Goal: Task Accomplishment & Management: Use online tool/utility

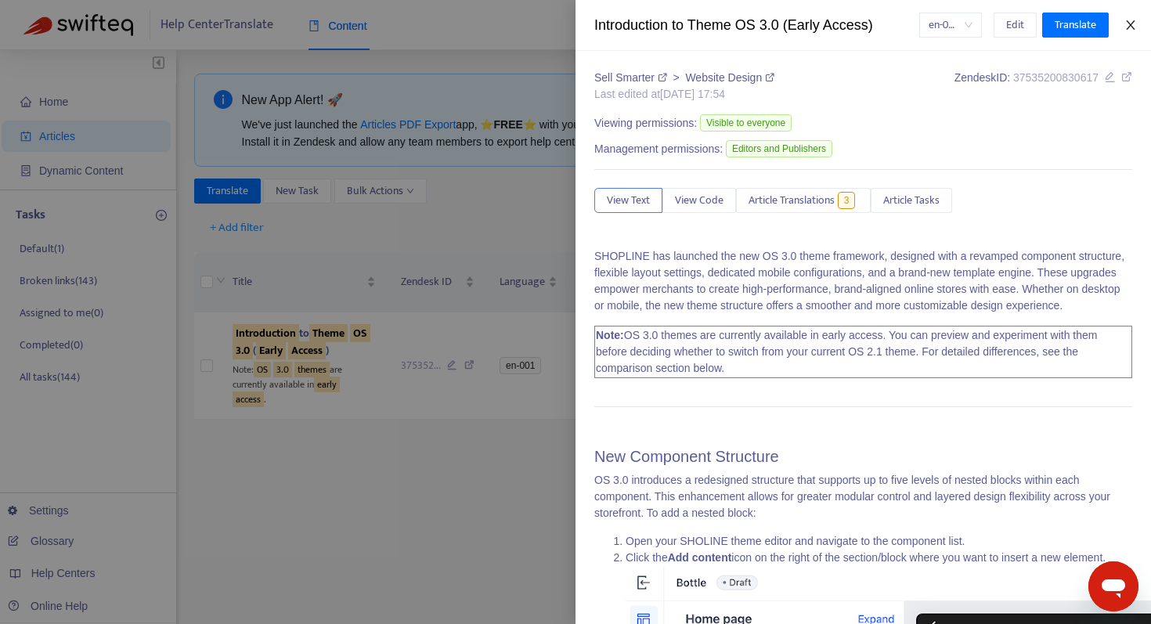
click at [1129, 23] on icon "close" at bounding box center [1130, 24] width 9 height 9
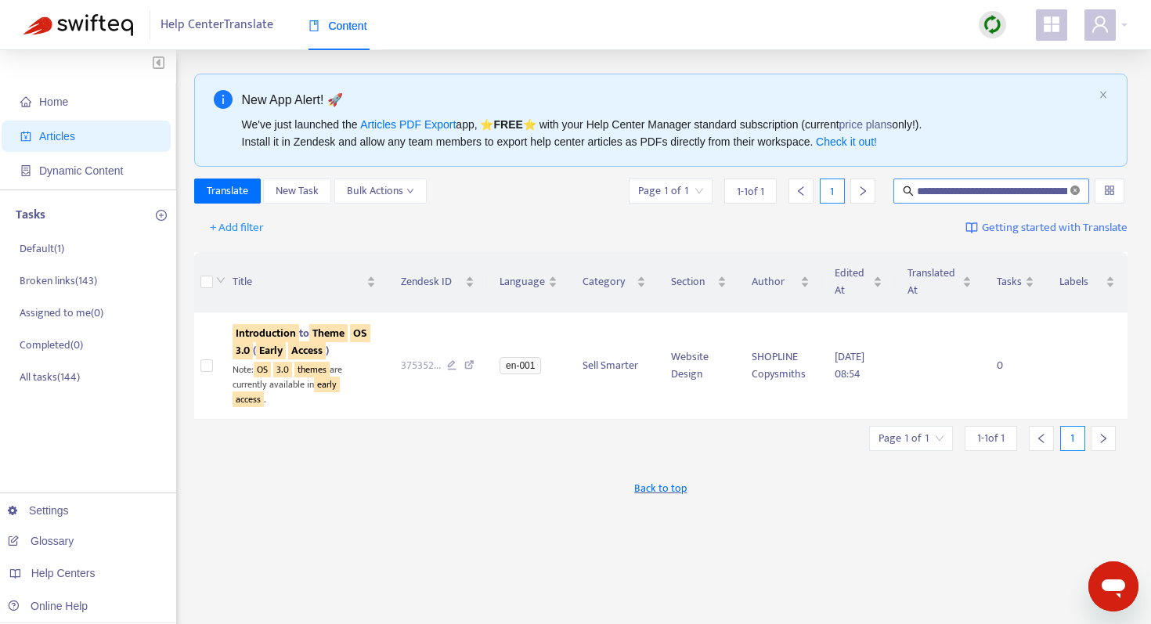
click at [1074, 189] on icon "close-circle" at bounding box center [1074, 190] width 9 height 9
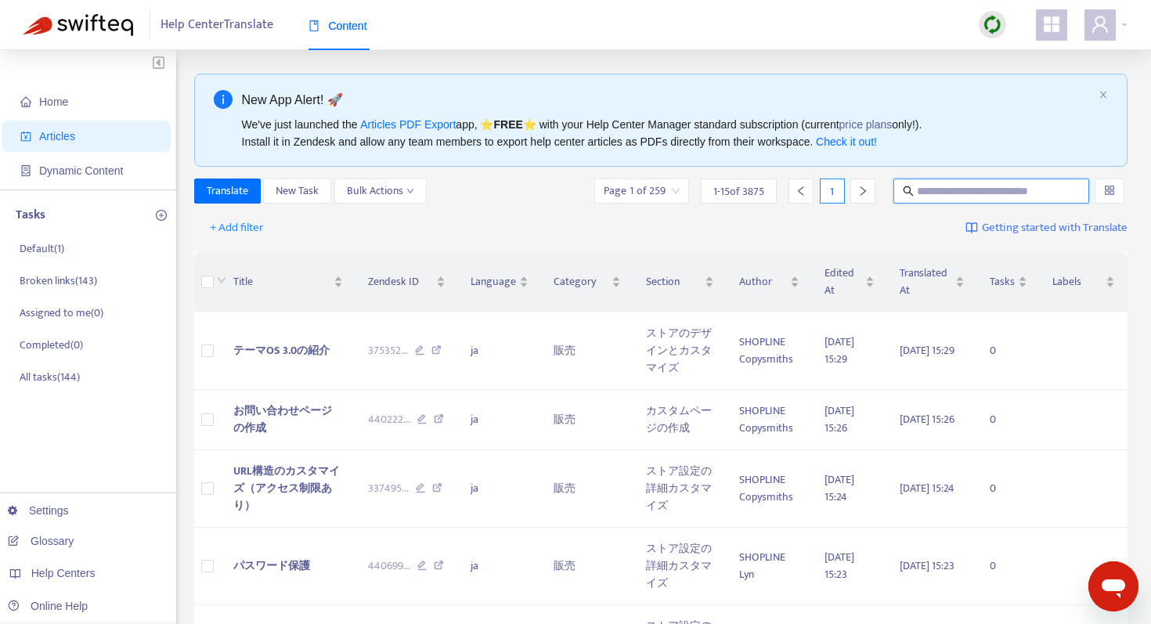
click at [937, 193] on input "text" at bounding box center [992, 190] width 150 height 17
paste input "**********"
type input "**********"
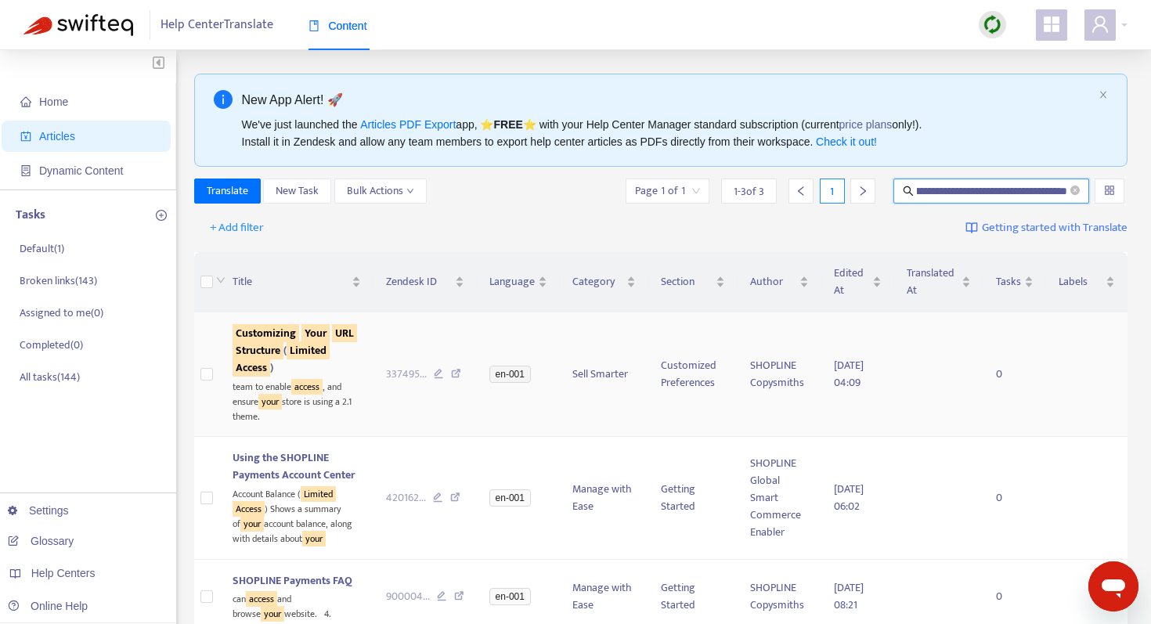
click at [266, 355] on sqkw "Structure" at bounding box center [258, 350] width 51 height 18
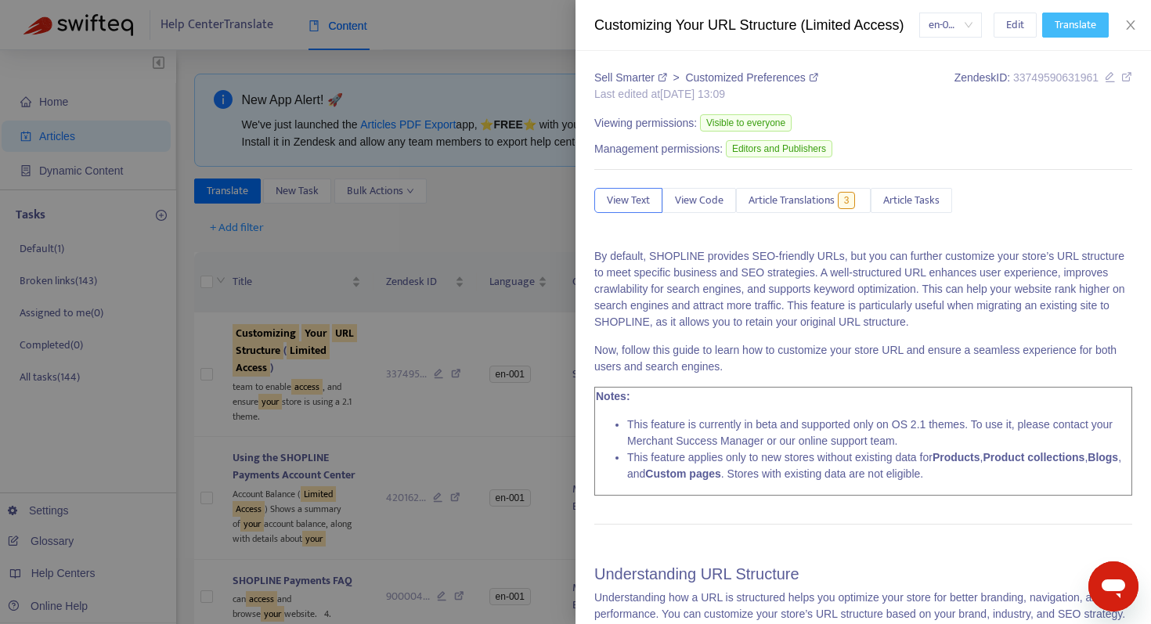
click at [1059, 19] on span "Translate" at bounding box center [1075, 24] width 41 height 17
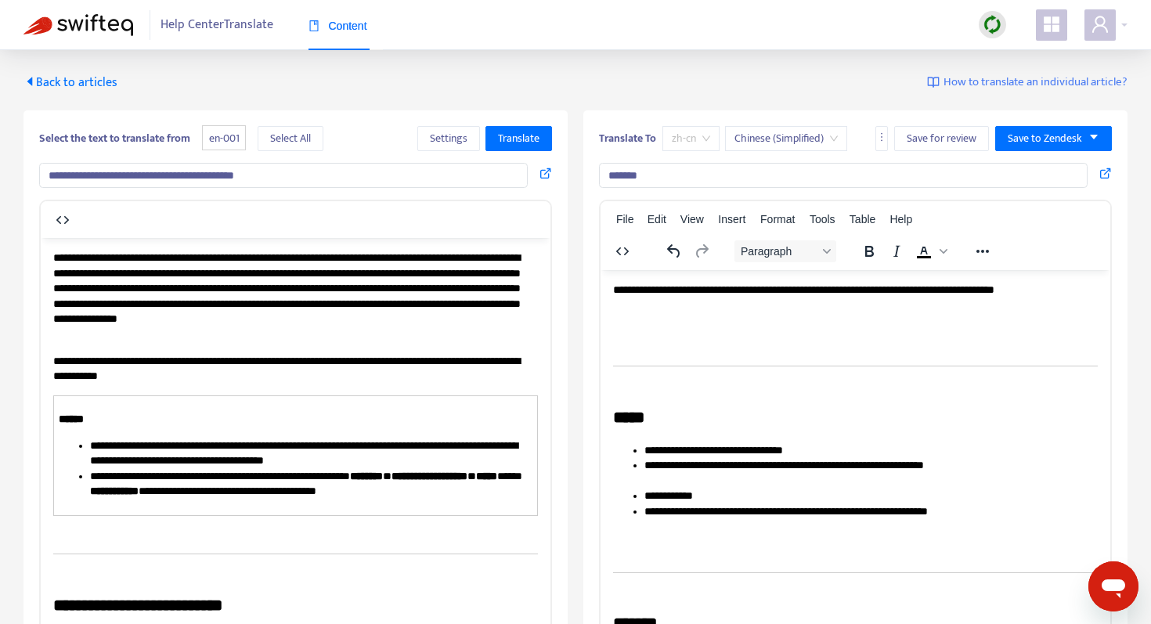
click at [705, 135] on span "zh-cn" at bounding box center [691, 138] width 38 height 23
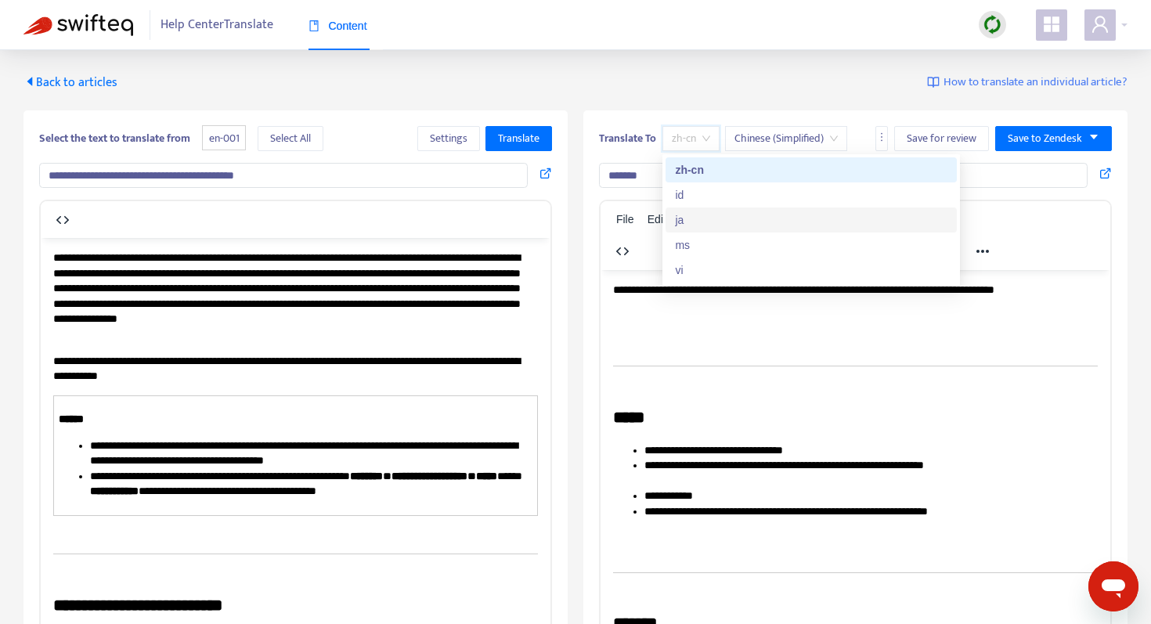
click at [686, 215] on div "ja" at bounding box center [811, 219] width 272 height 17
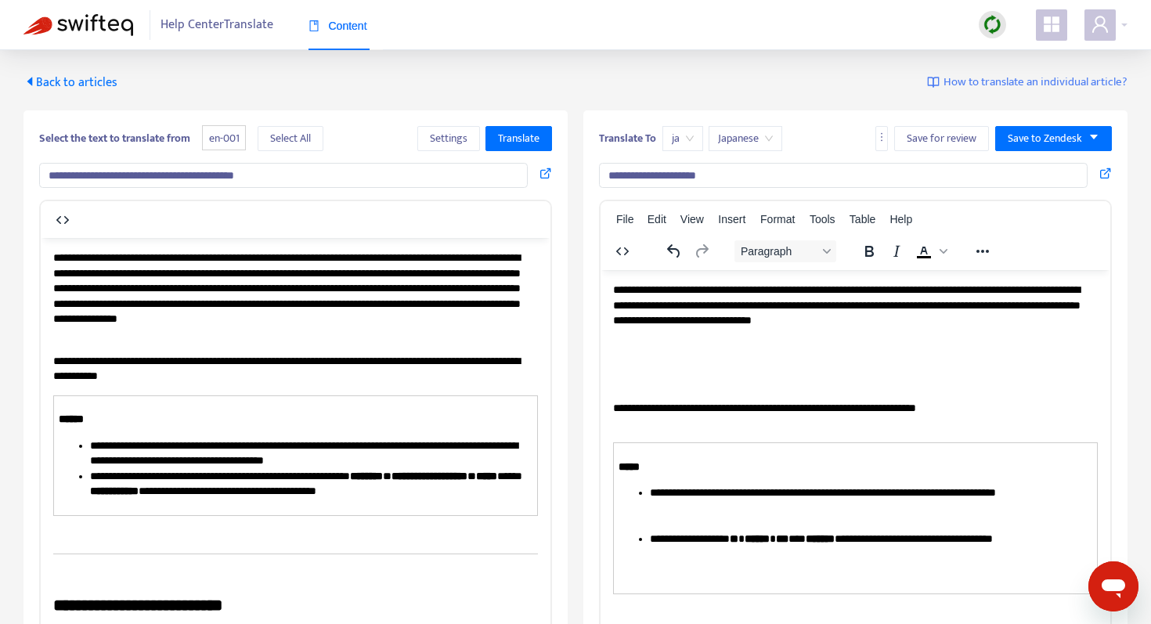
drag, startPoint x: 720, startPoint y: 176, endPoint x: 882, endPoint y: 171, distance: 162.1
click at [882, 172] on input "**********" at bounding box center [843, 175] width 489 height 25
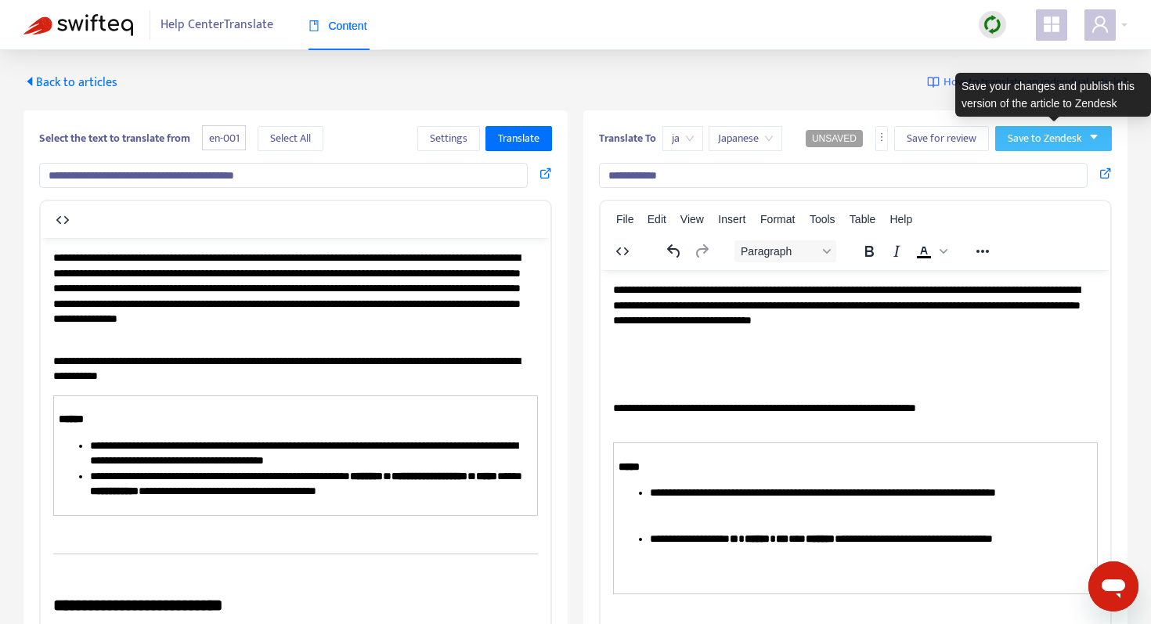
type input "**********"
click at [1094, 139] on icon "caret-down" at bounding box center [1093, 137] width 11 height 11
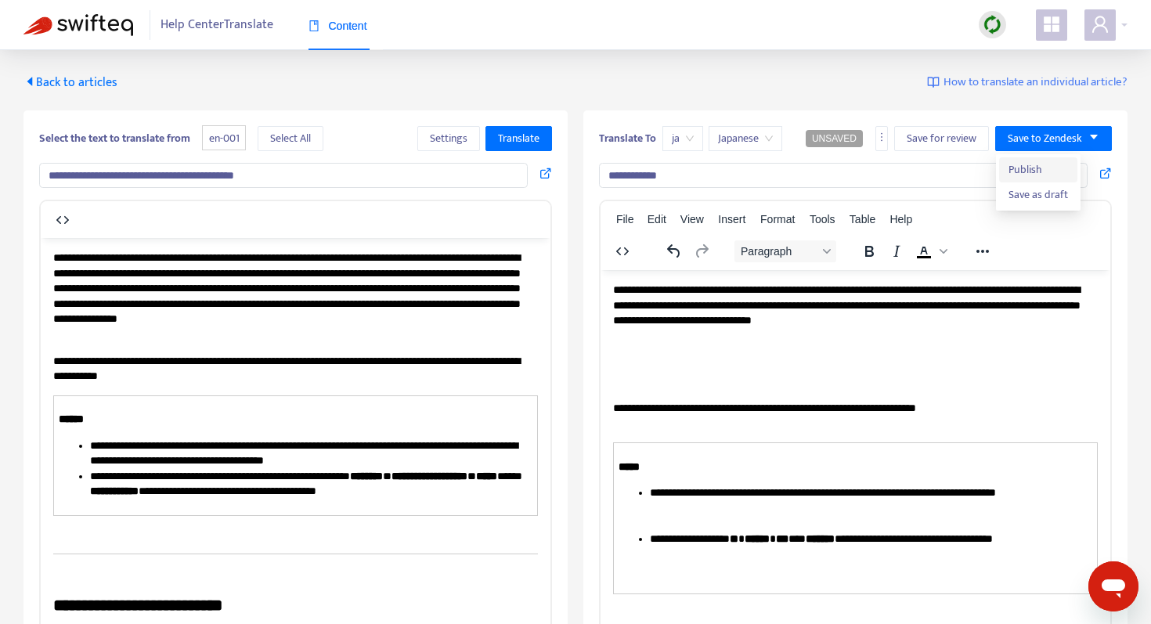
click at [1043, 174] on span "Publish" at bounding box center [1038, 169] width 60 height 17
click at [94, 80] on span "Back to articles" at bounding box center [70, 82] width 94 height 21
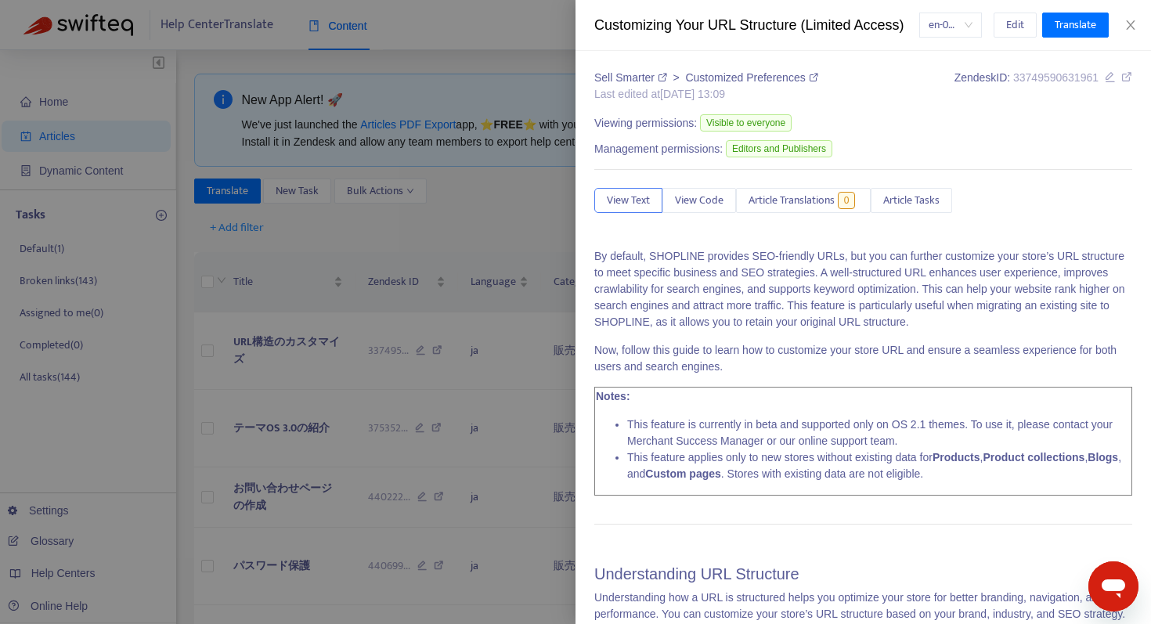
type input "**********"
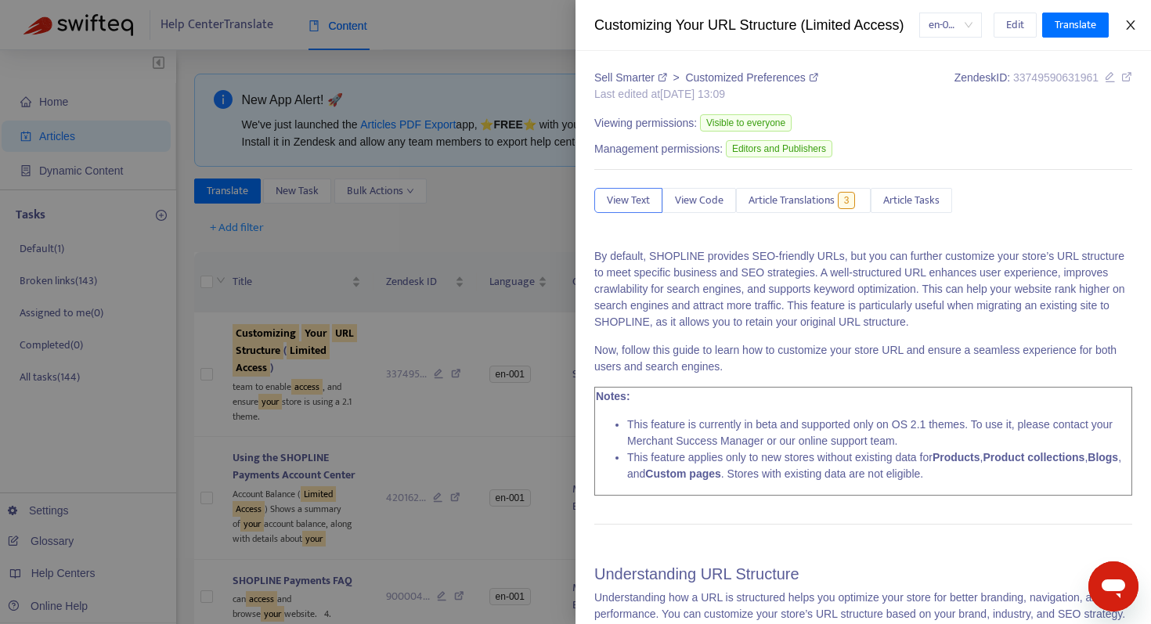
click at [1131, 21] on icon "close" at bounding box center [1130, 25] width 13 height 13
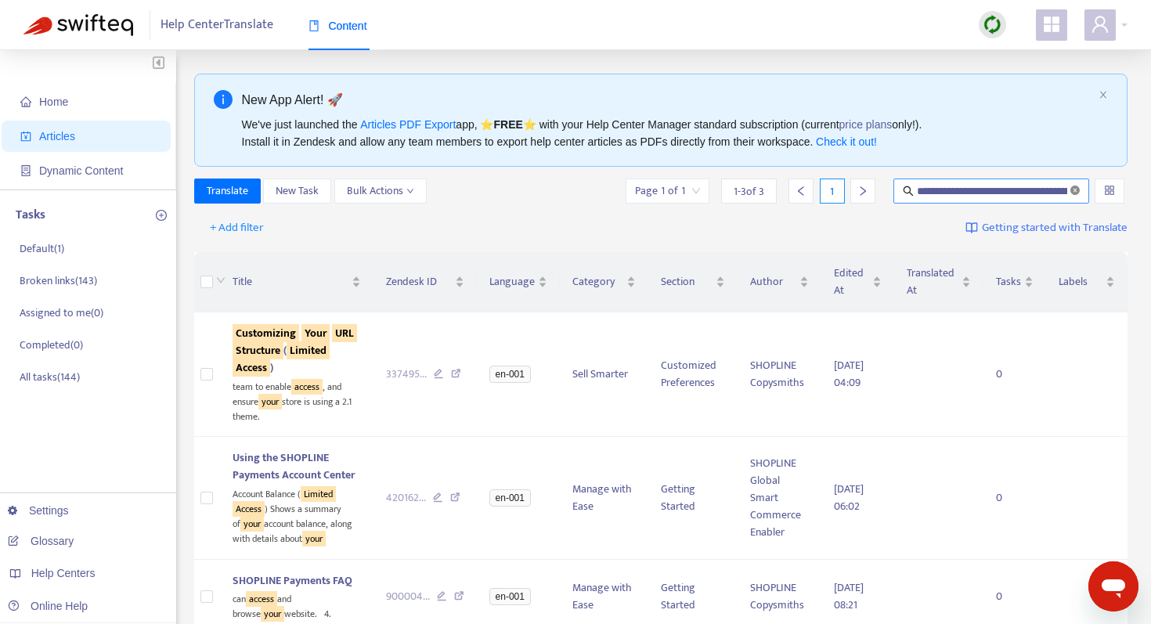
click at [1071, 189] on icon "close-circle" at bounding box center [1074, 190] width 9 height 9
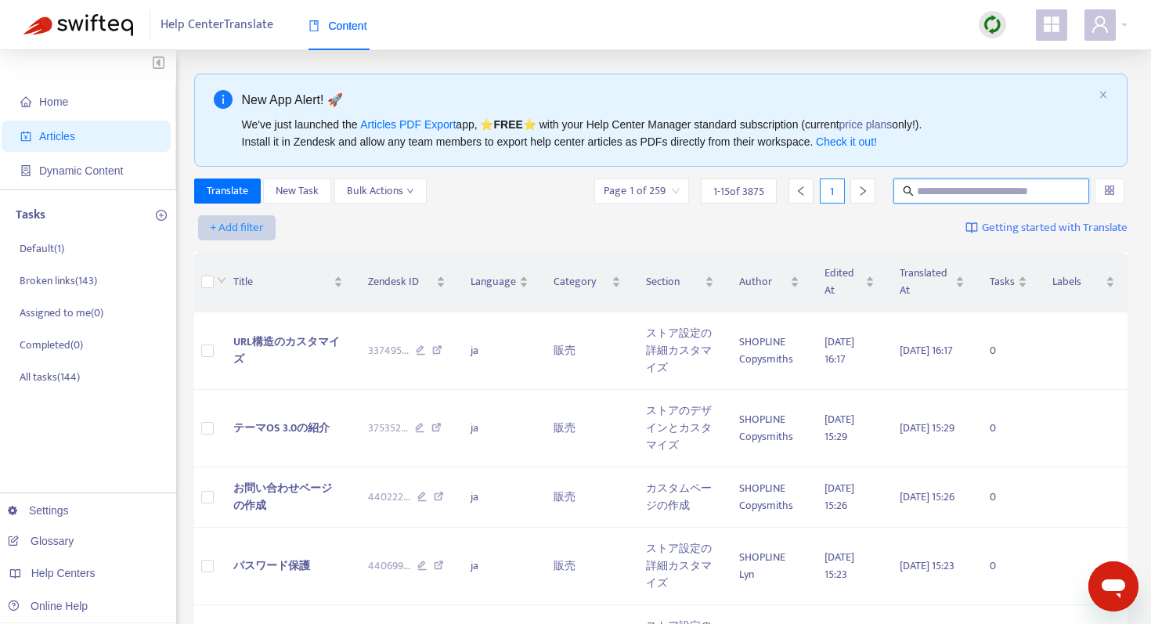
click at [243, 229] on span "+ Add filter" at bounding box center [237, 227] width 54 height 19
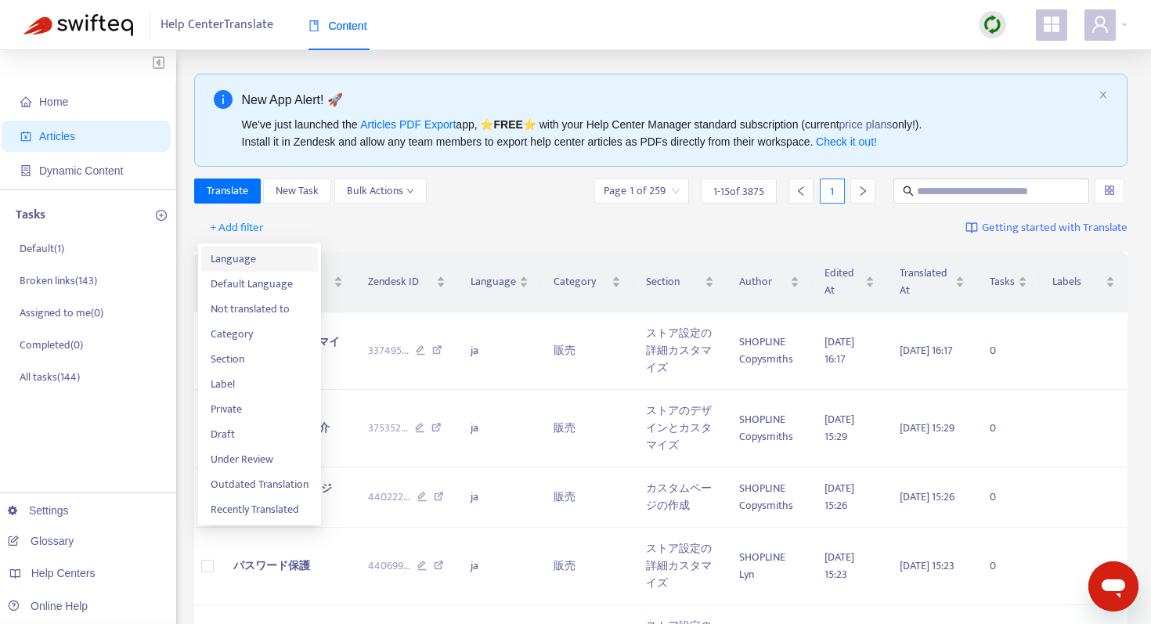
click at [263, 259] on span "Language" at bounding box center [260, 259] width 98 height 17
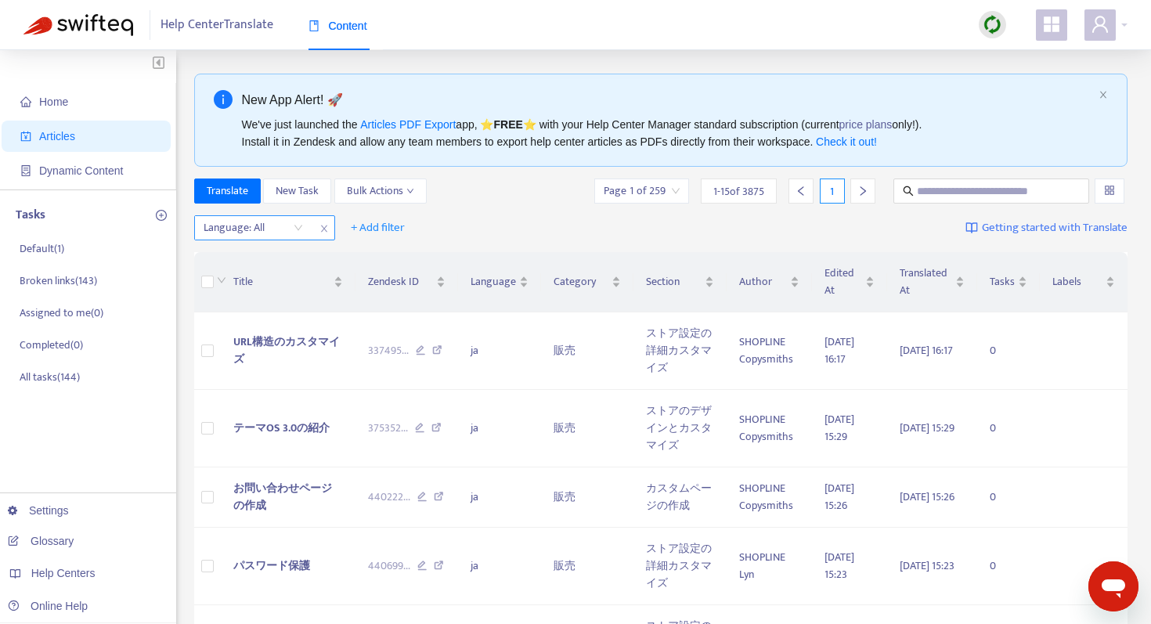
click at [294, 234] on div "Language: All" at bounding box center [253, 227] width 117 height 23
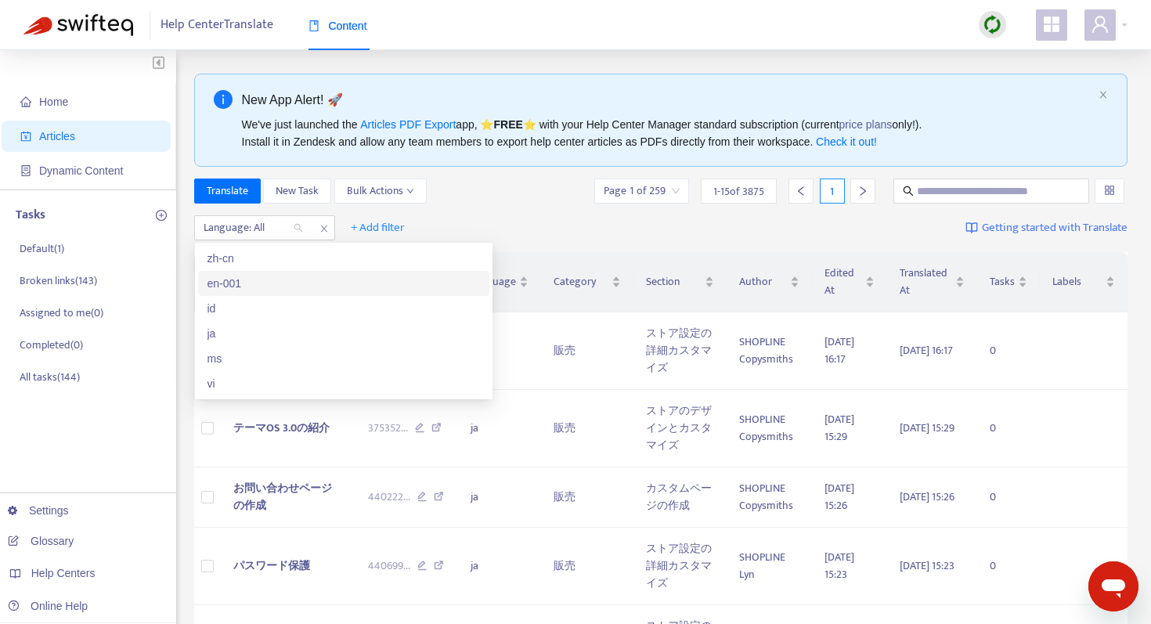
click at [236, 289] on div "en-001" at bounding box center [343, 283] width 272 height 17
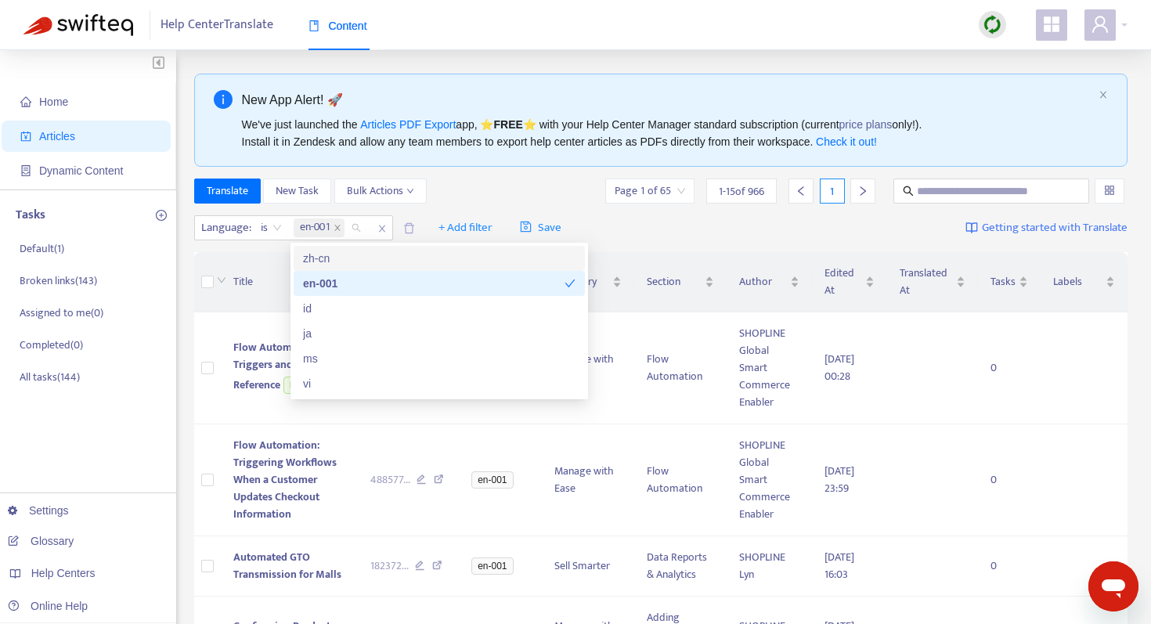
click at [447, 193] on div "Translate New Task Bulk Actions Page 1 of 65 1 - 15 of 966 1" at bounding box center [661, 191] width 934 height 25
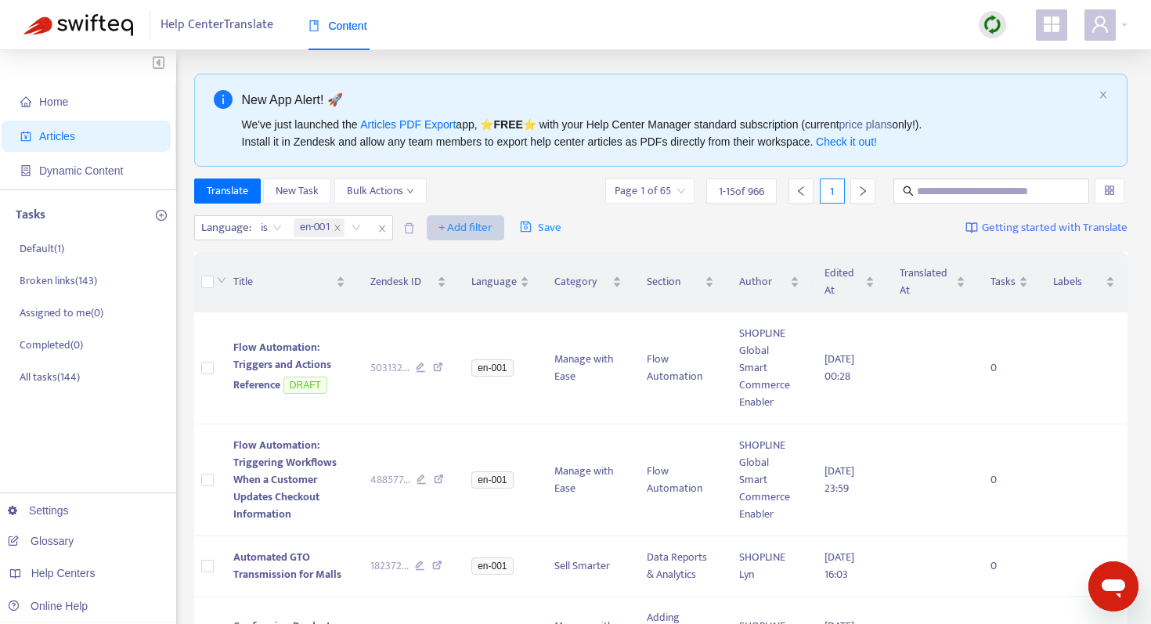
click at [460, 226] on span "+ Add filter" at bounding box center [465, 227] width 54 height 19
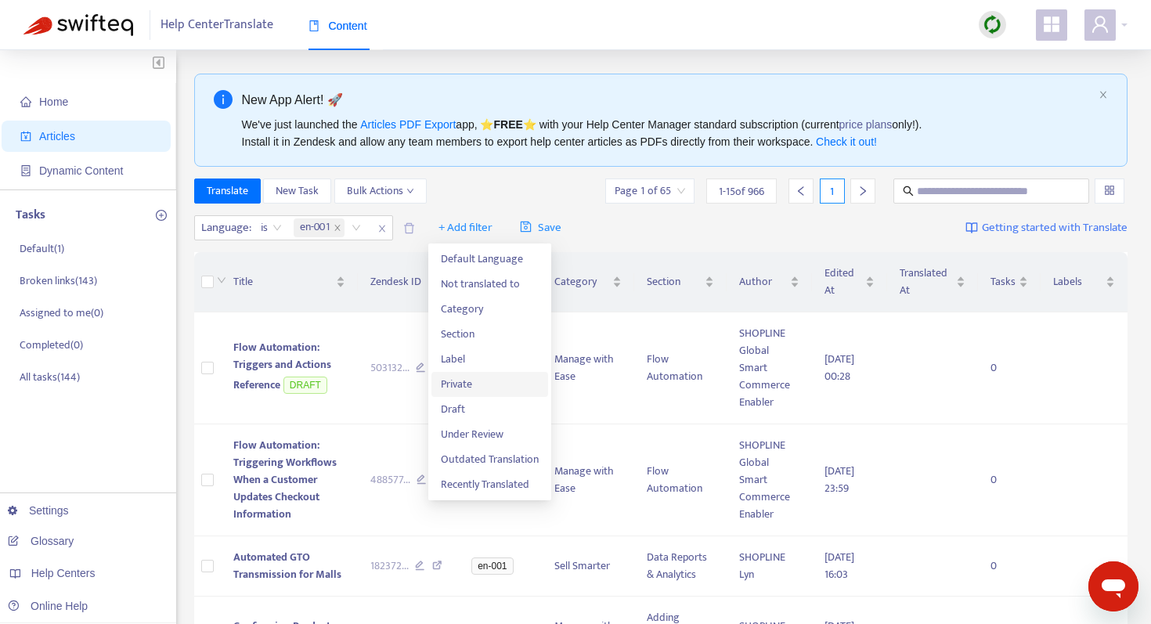
click at [457, 381] on span "Private" at bounding box center [490, 384] width 98 height 17
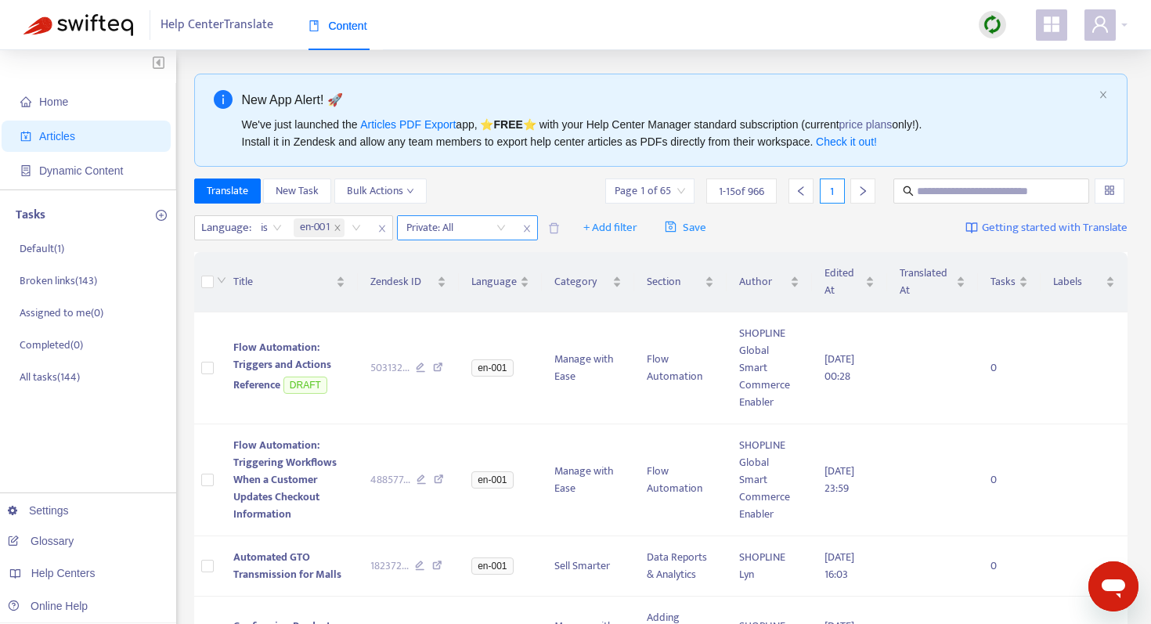
click at [495, 231] on input "search" at bounding box center [455, 227] width 99 height 23
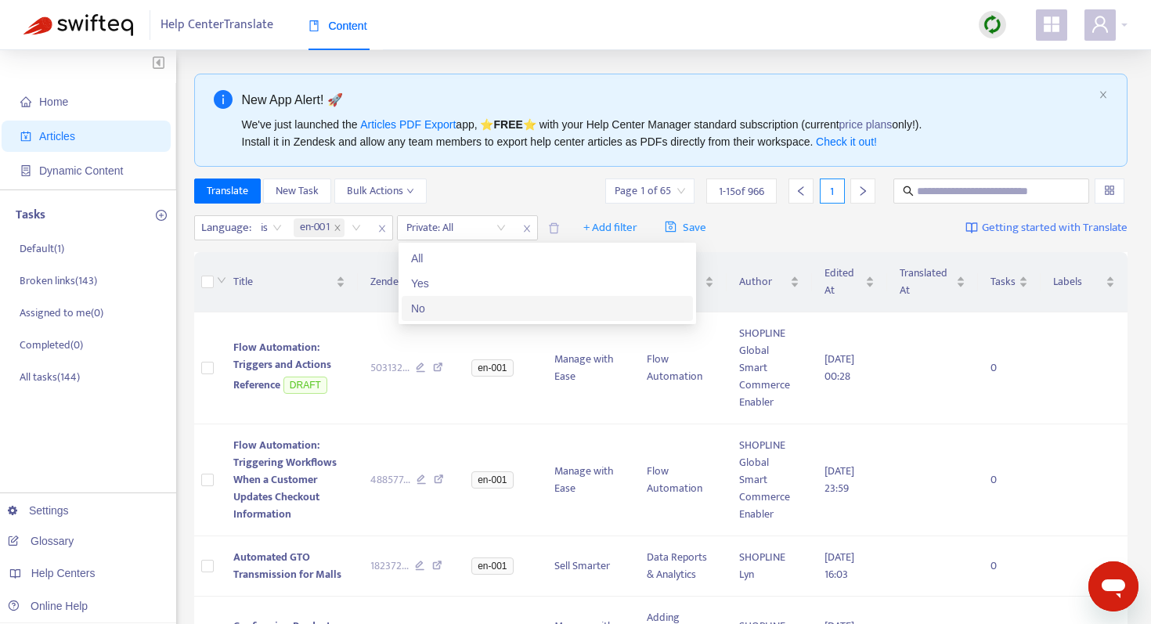
click at [443, 302] on div "No" at bounding box center [547, 308] width 272 height 17
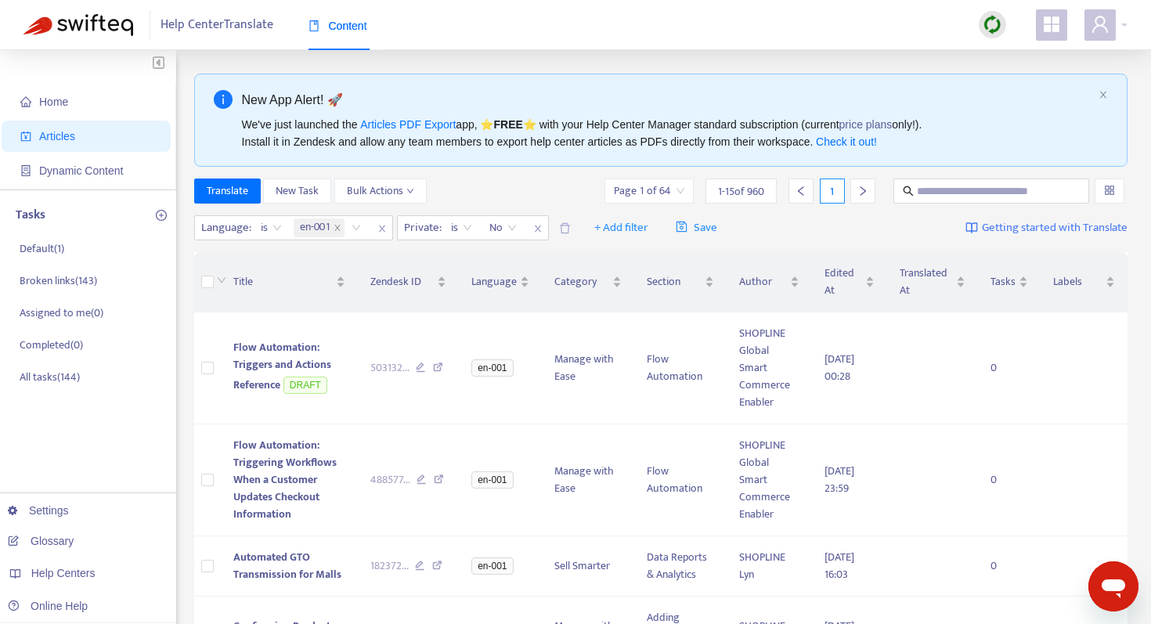
click at [481, 189] on div "Translate New Task Bulk Actions Page 1 of 64 1 - 15 of 960 1" at bounding box center [661, 191] width 934 height 25
click at [623, 233] on span "+ Add filter" at bounding box center [621, 227] width 54 height 19
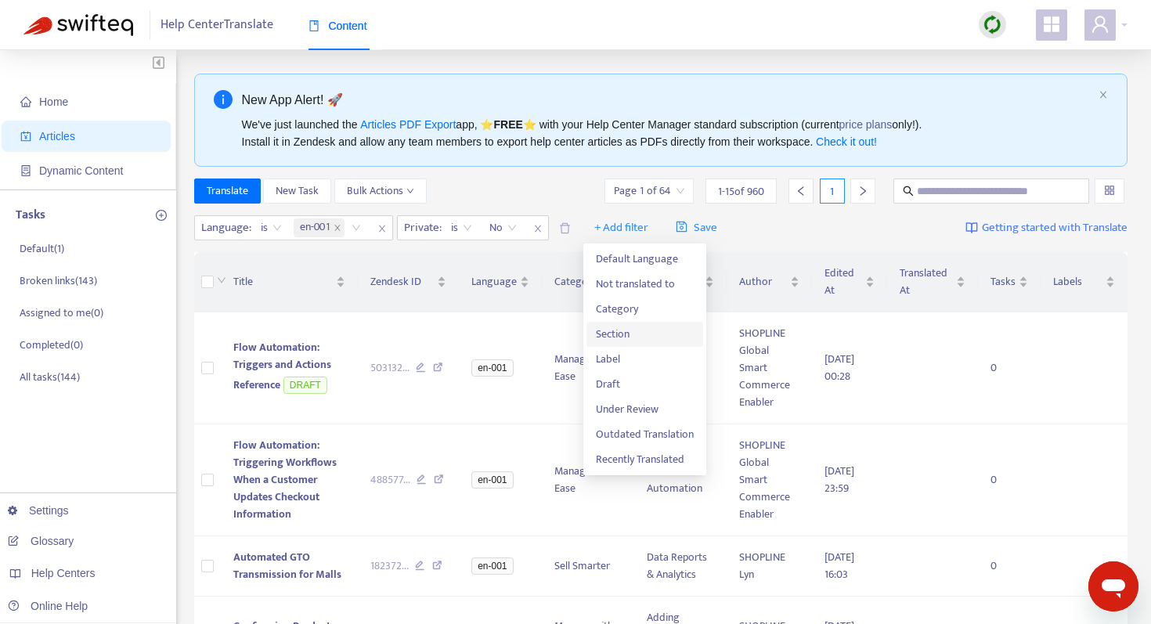
click at [628, 343] on span "Section" at bounding box center [645, 334] width 98 height 17
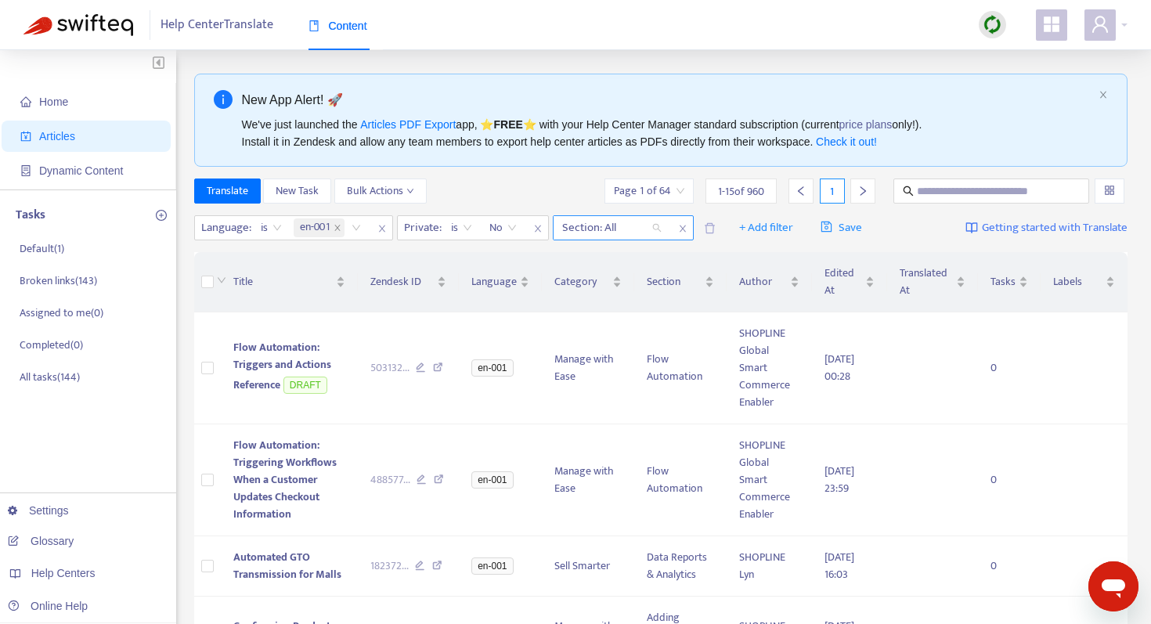
click at [593, 232] on div at bounding box center [604, 227] width 95 height 19
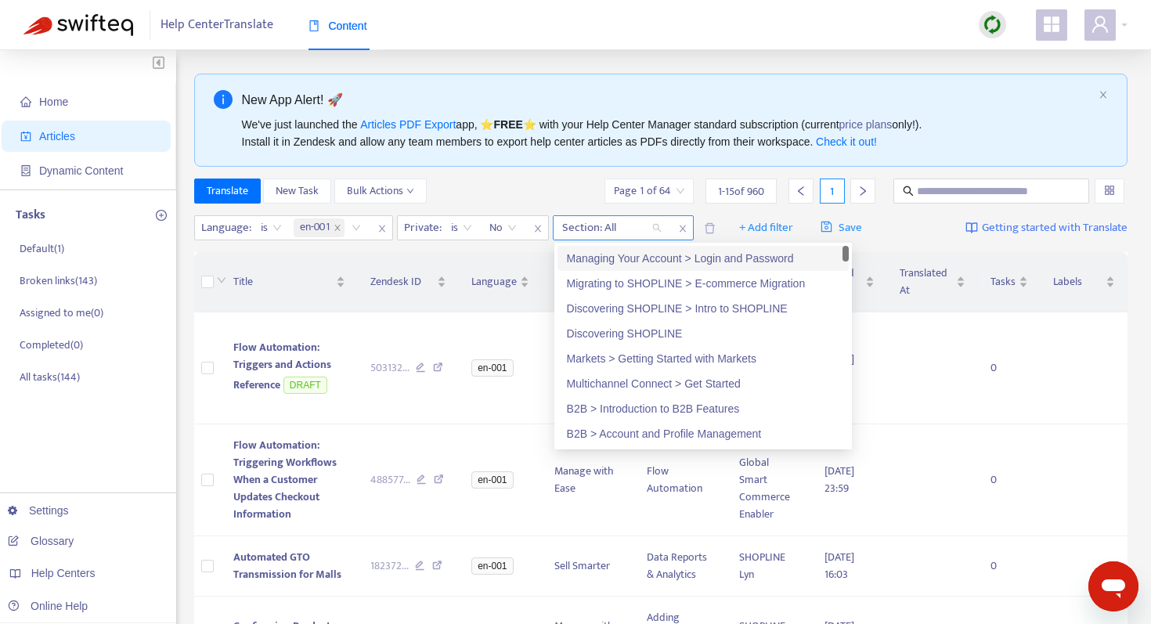
paste input "**********"
type input "**********"
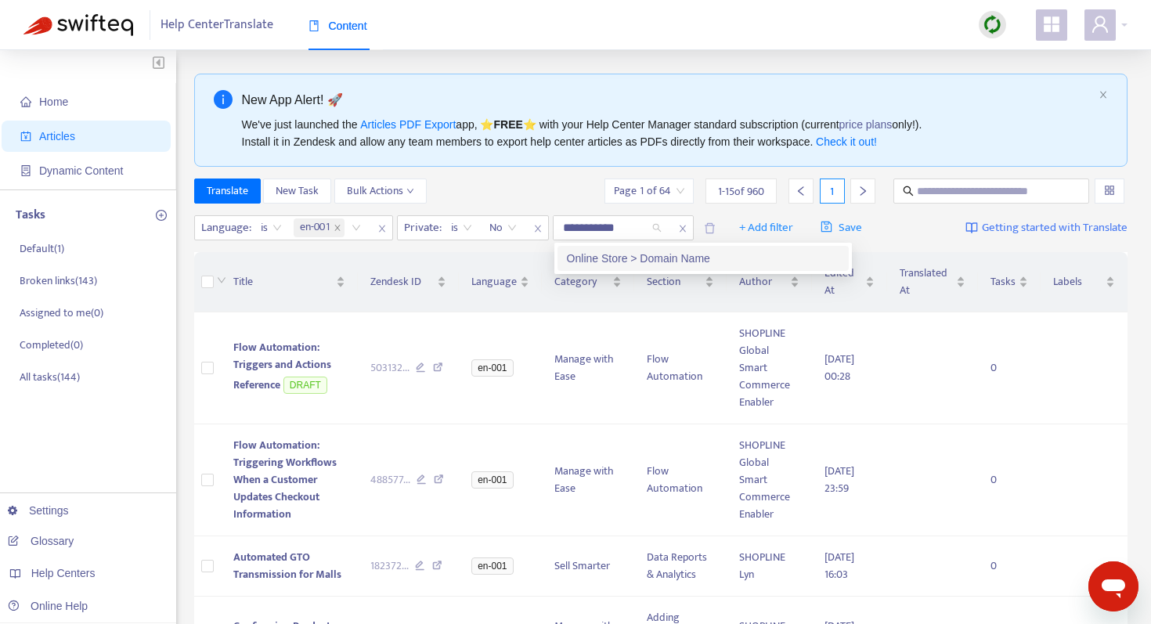
click at [593, 265] on div "Online Store > Domain Name" at bounding box center [703, 258] width 272 height 17
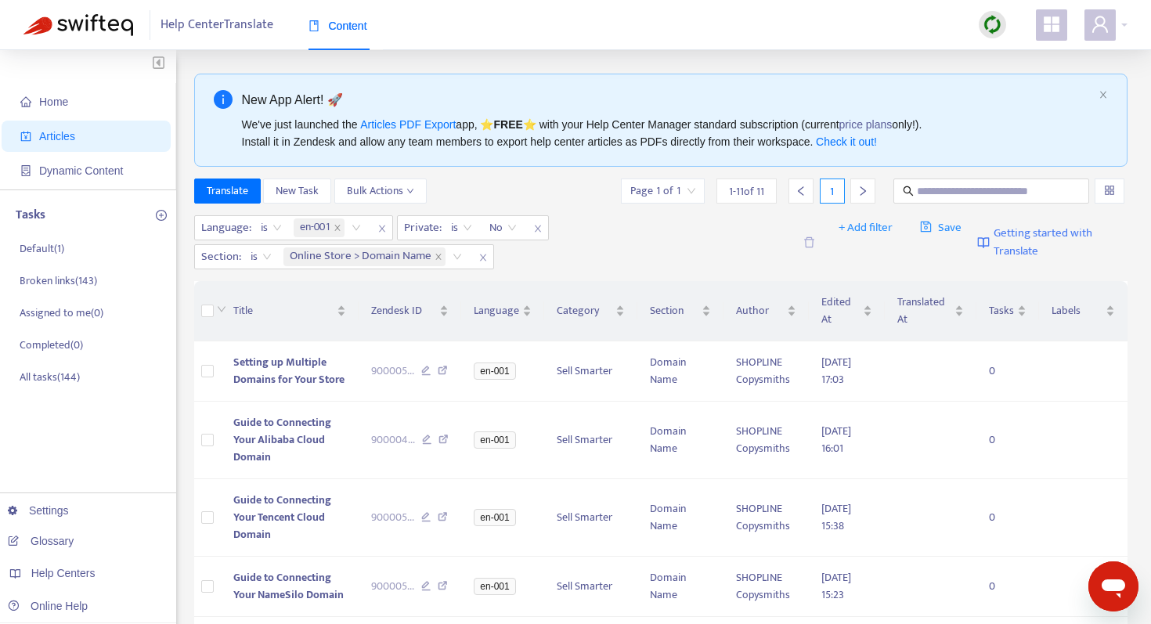
click at [516, 193] on div "Translate New Task Bulk Actions Page 1 of 1 1 - 11 of 11 1" at bounding box center [661, 191] width 934 height 25
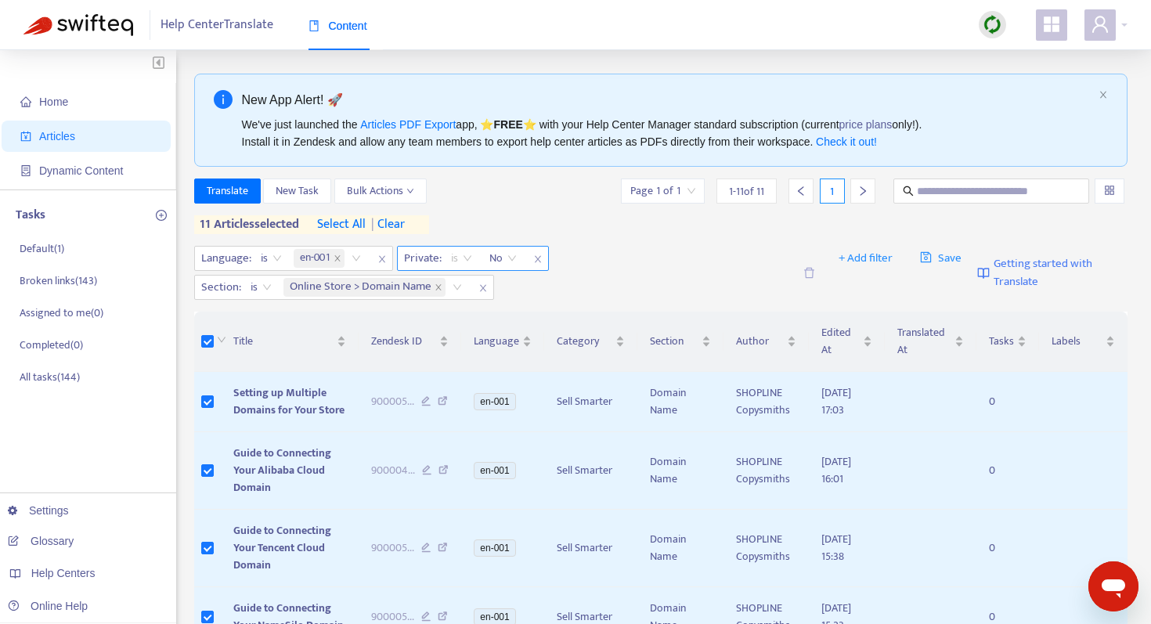
click at [464, 257] on span "is" at bounding box center [461, 258] width 21 height 23
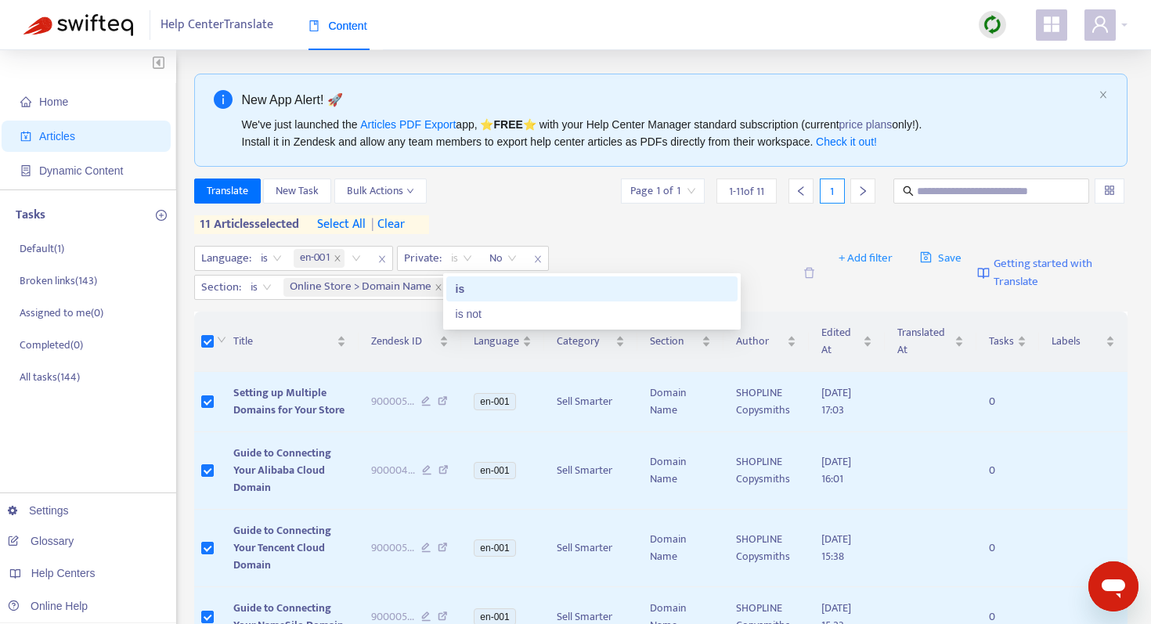
click at [542, 212] on div "Translate New Task Bulk Actions Page 1 of 1 1 - 11 of 11 1 11 articles selected…" at bounding box center [661, 207] width 934 height 56
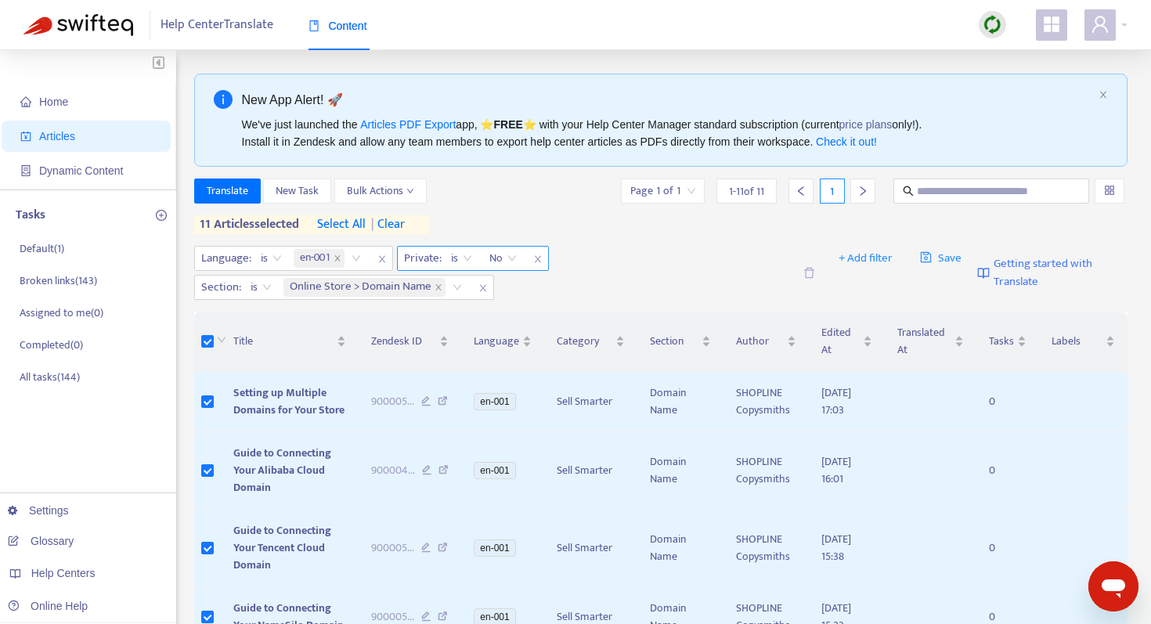
click at [538, 259] on icon "close" at bounding box center [537, 259] width 6 height 7
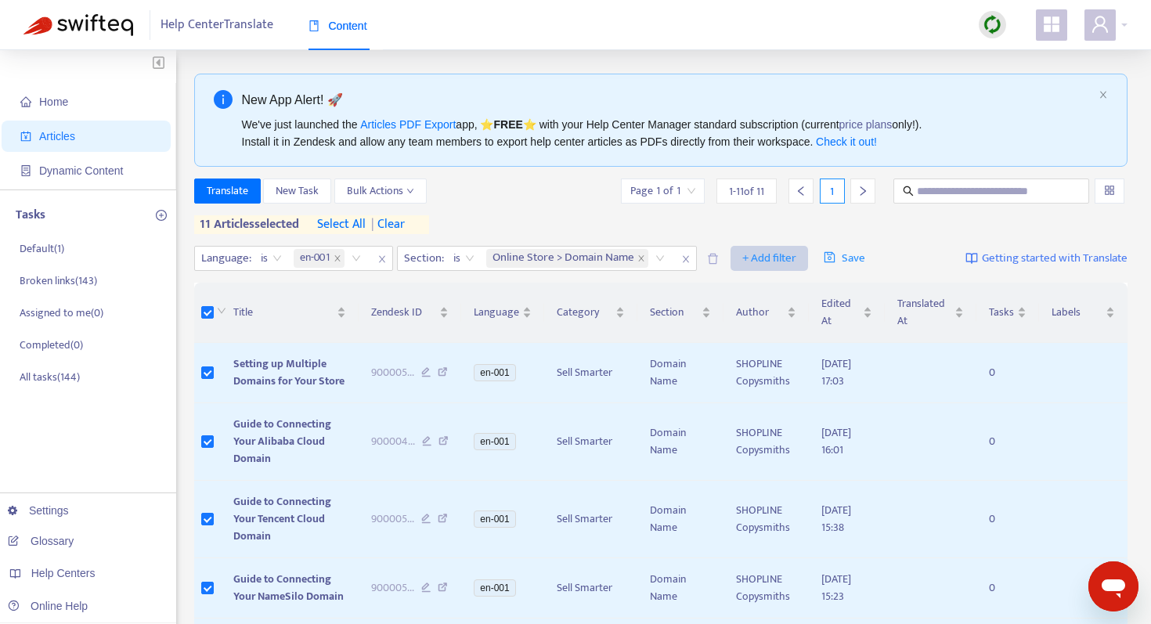
click at [761, 258] on span "+ Add filter" at bounding box center [769, 258] width 54 height 19
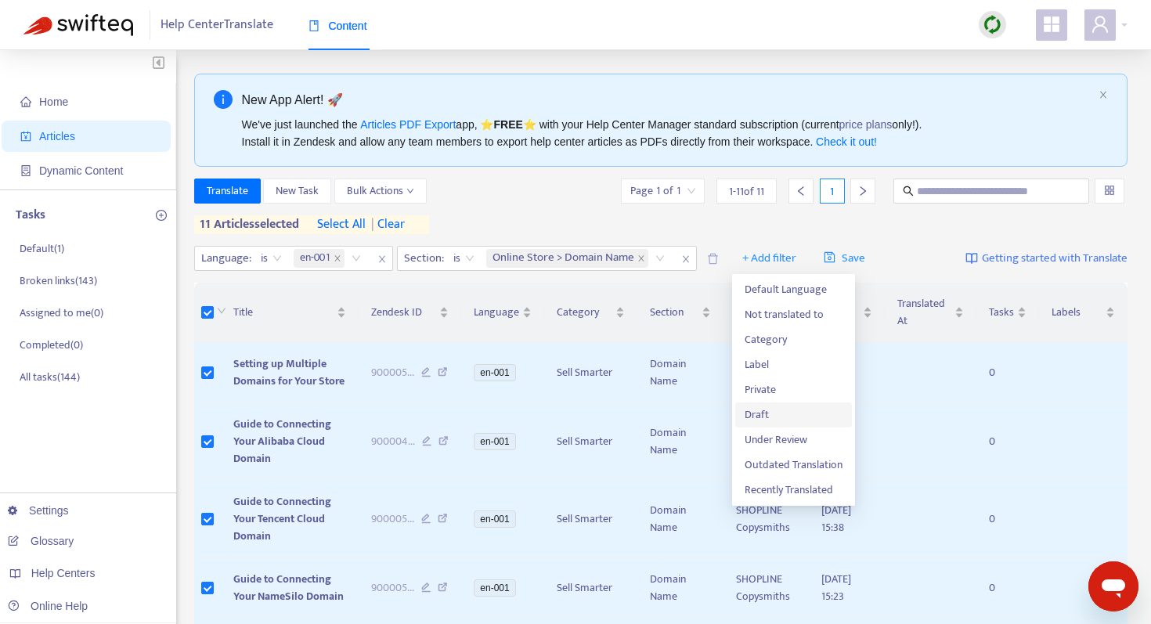
click at [770, 410] on span "Draft" at bounding box center [794, 414] width 98 height 17
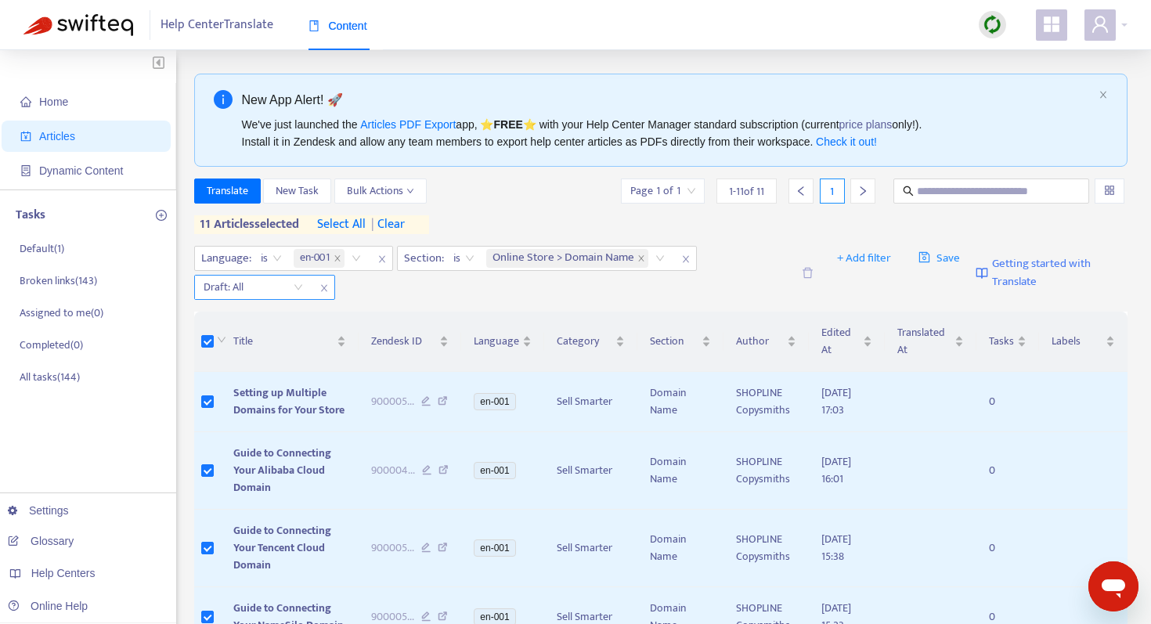
click at [295, 289] on input "search" at bounding box center [253, 287] width 99 height 23
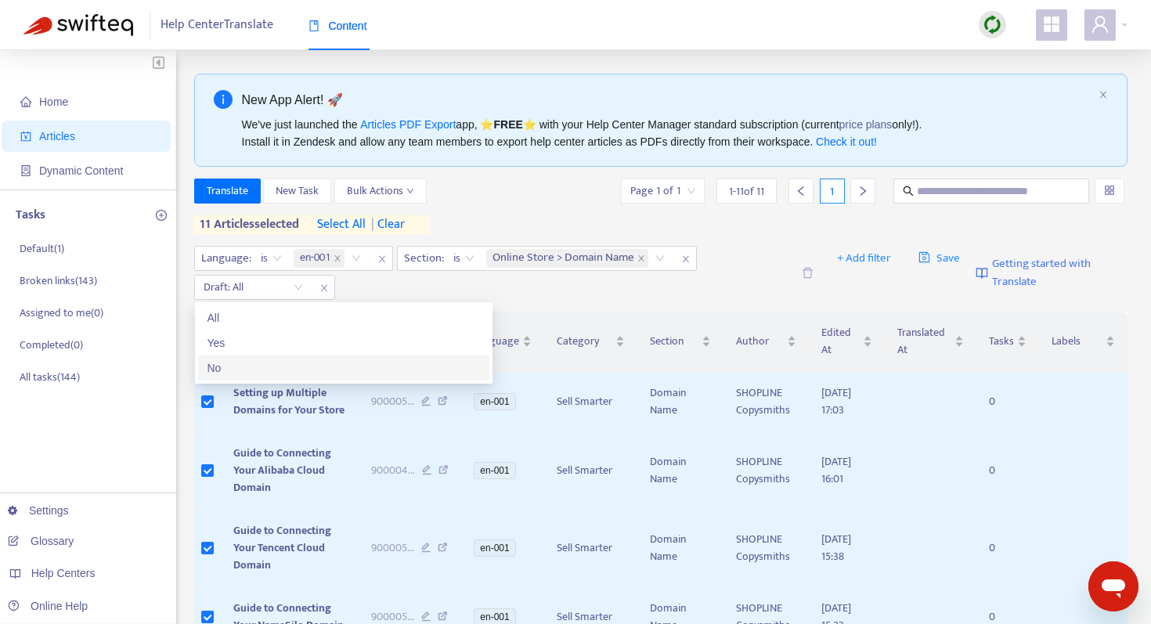
click at [250, 370] on div "No" at bounding box center [343, 367] width 272 height 17
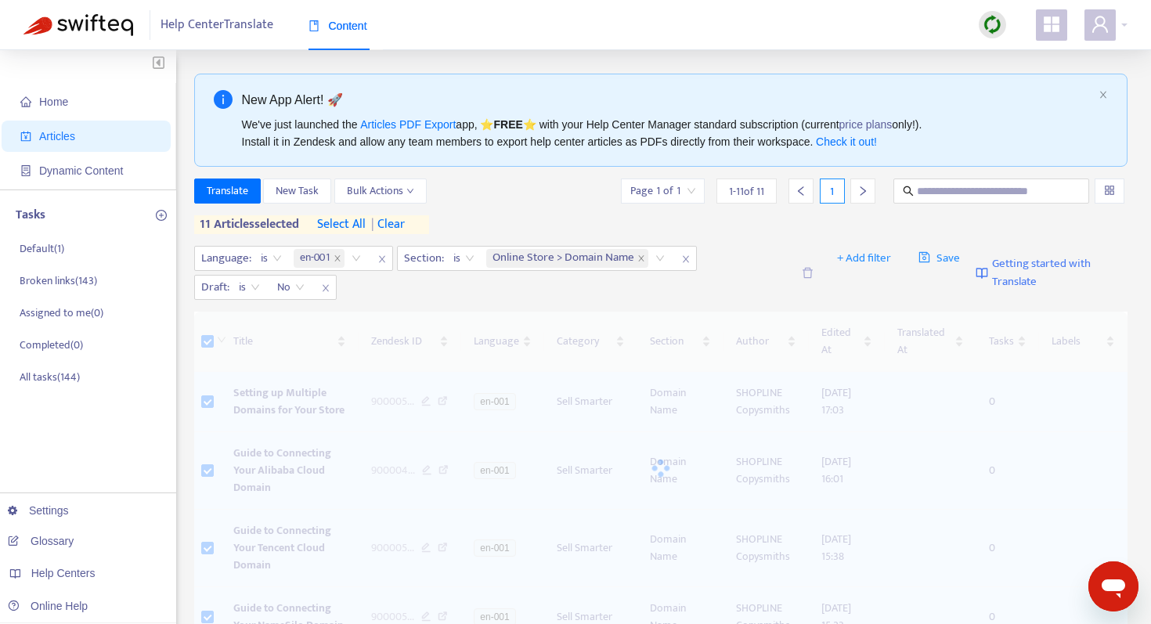
click at [458, 198] on div "Translate New Task Bulk Actions Page 1 of 1 1 - 11 of 11 1" at bounding box center [661, 191] width 934 height 25
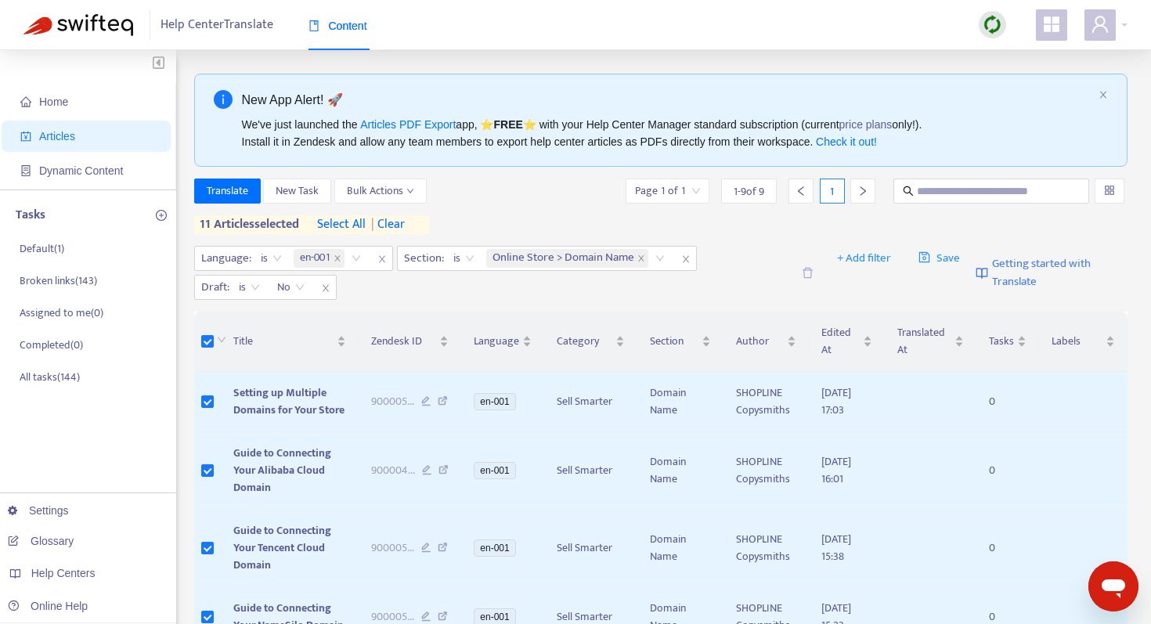
click at [396, 223] on span "| clear" at bounding box center [385, 224] width 39 height 19
click at [243, 198] on span "Translate" at bounding box center [227, 190] width 41 height 17
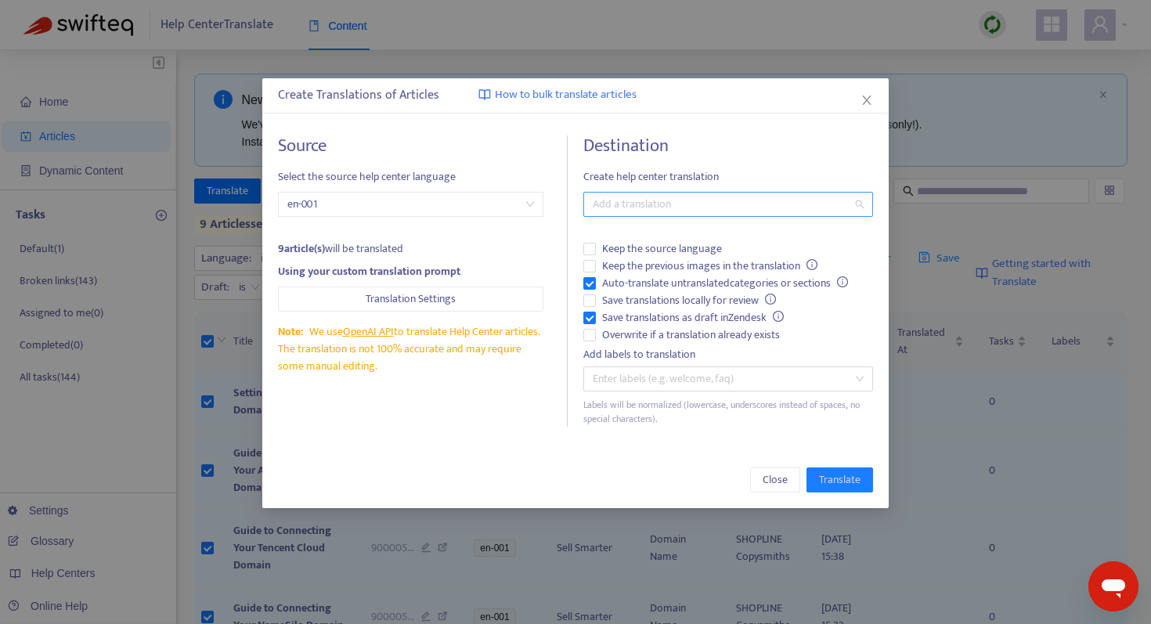
click at [622, 207] on div at bounding box center [720, 204] width 266 height 19
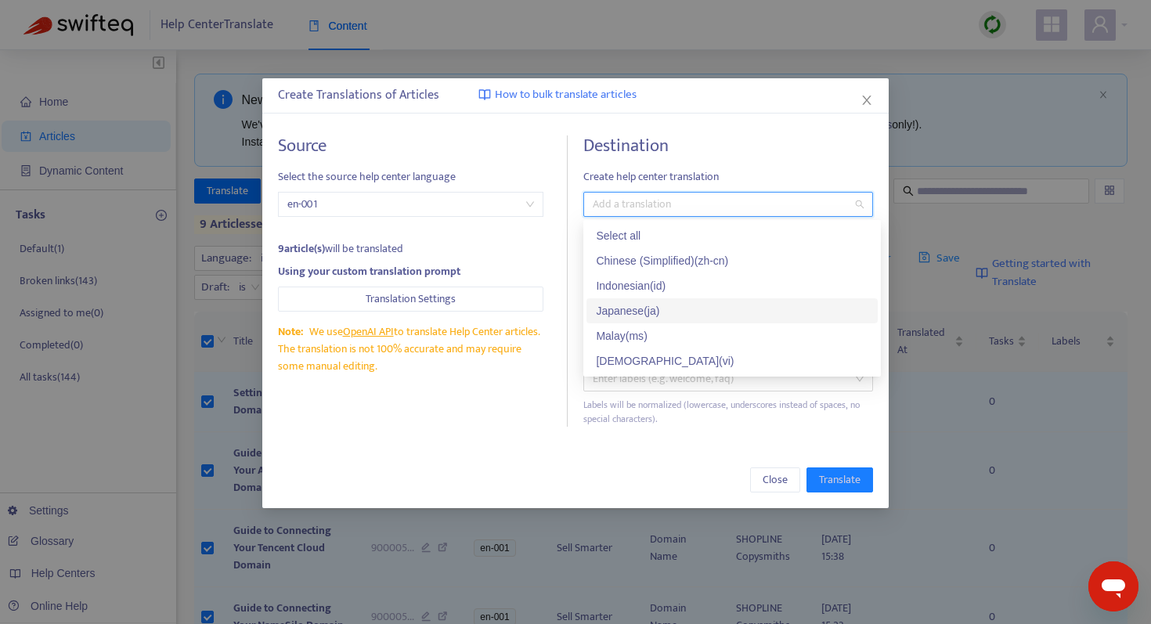
click at [625, 303] on div "Japanese ( ja )" at bounding box center [732, 310] width 272 height 17
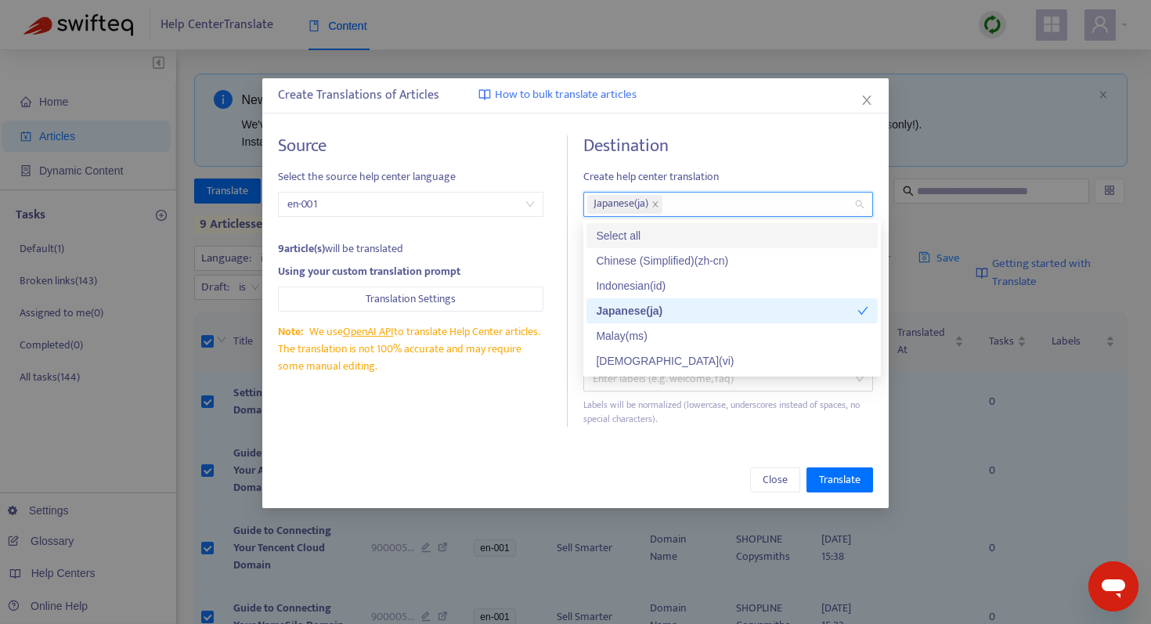
click at [715, 162] on div "Destination Create help center translation Japanese ( ja ) Keep the source lang…" at bounding box center [728, 280] width 290 height 291
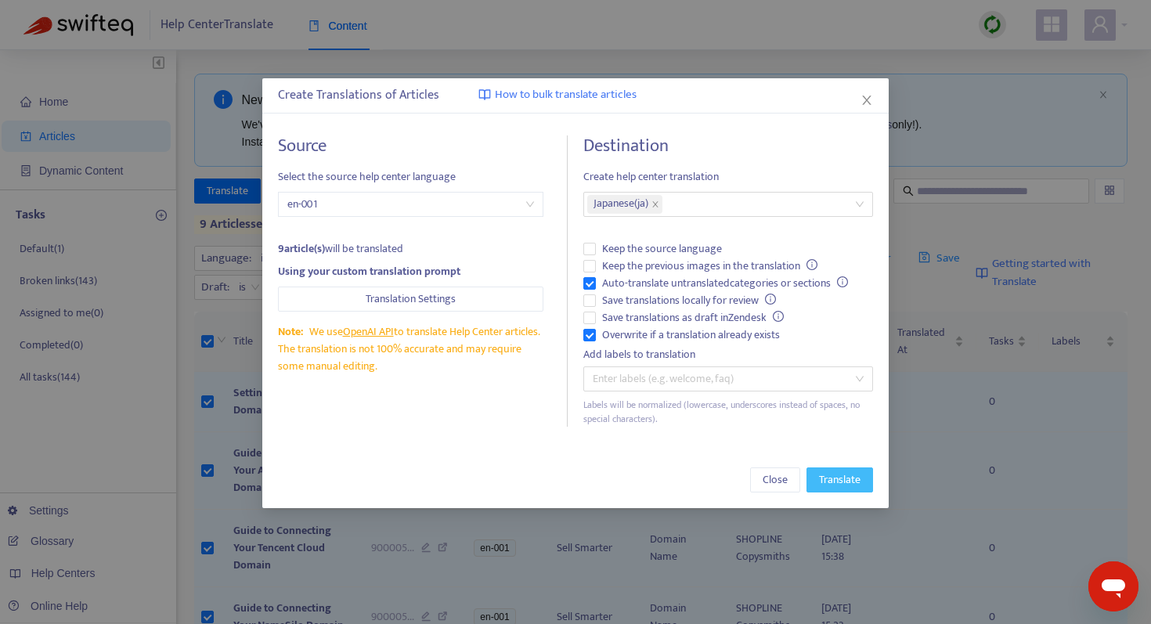
click at [830, 475] on span "Translate" at bounding box center [839, 479] width 41 height 17
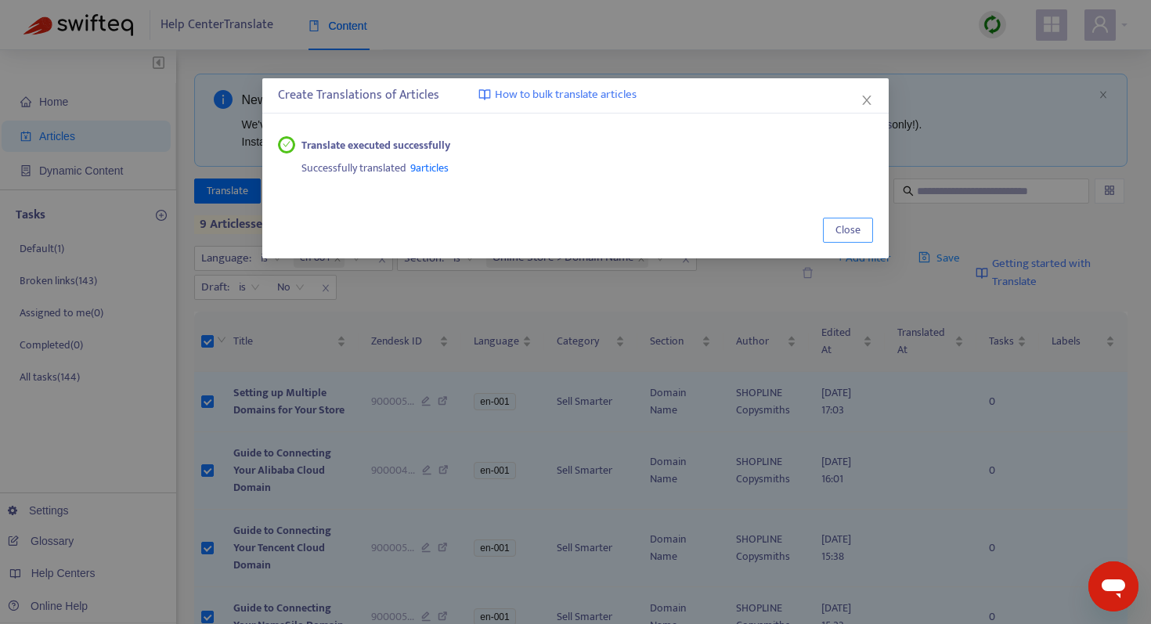
click at [841, 230] on span "Close" at bounding box center [847, 230] width 25 height 17
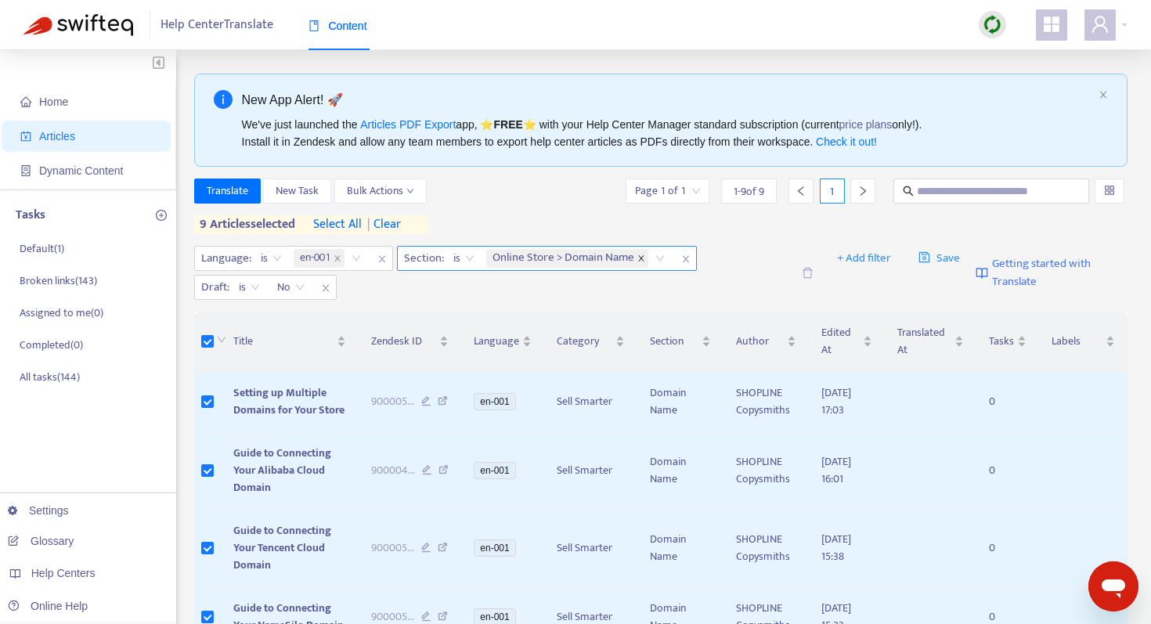
click at [641, 259] on icon "close" at bounding box center [640, 258] width 5 height 5
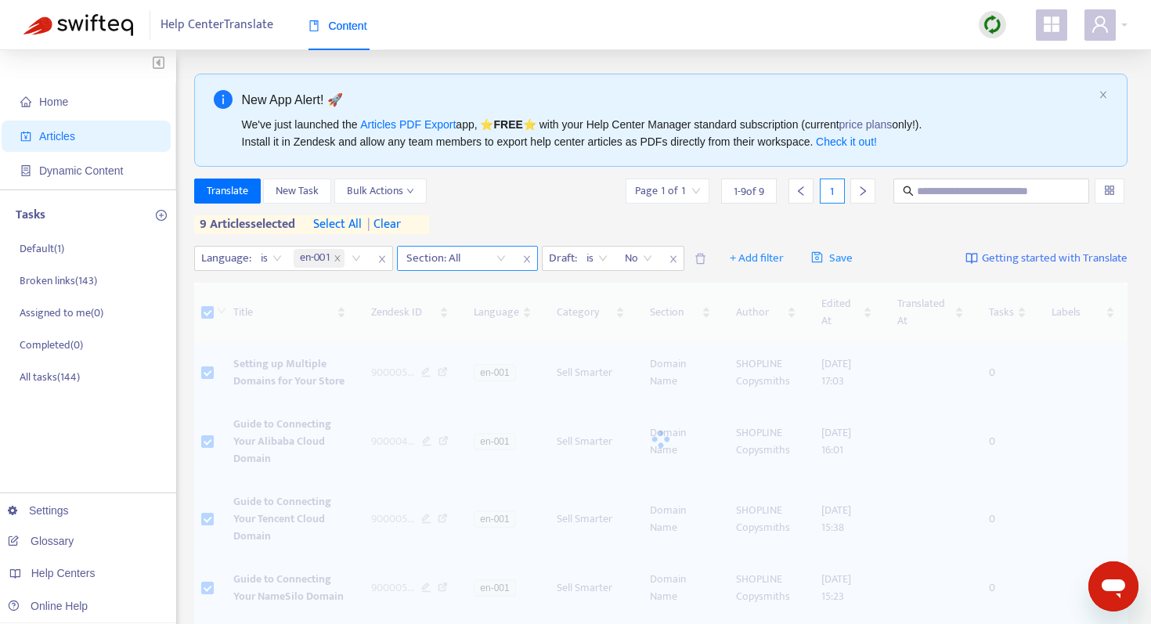
click at [460, 259] on div at bounding box center [448, 258] width 95 height 19
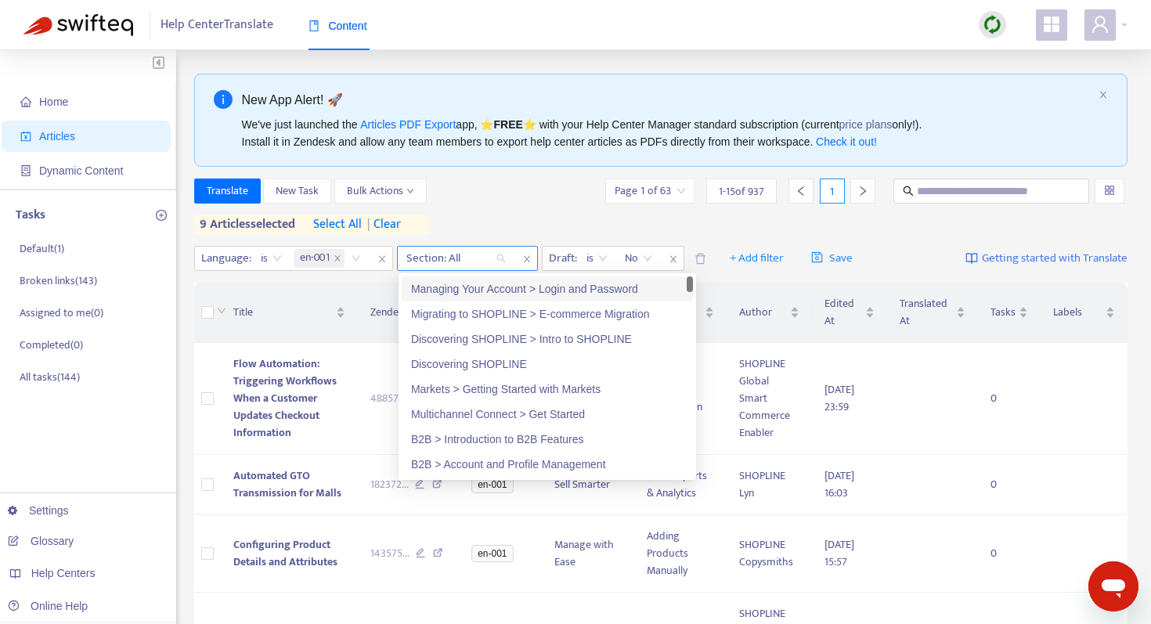
paste input "**********"
type input "**********"
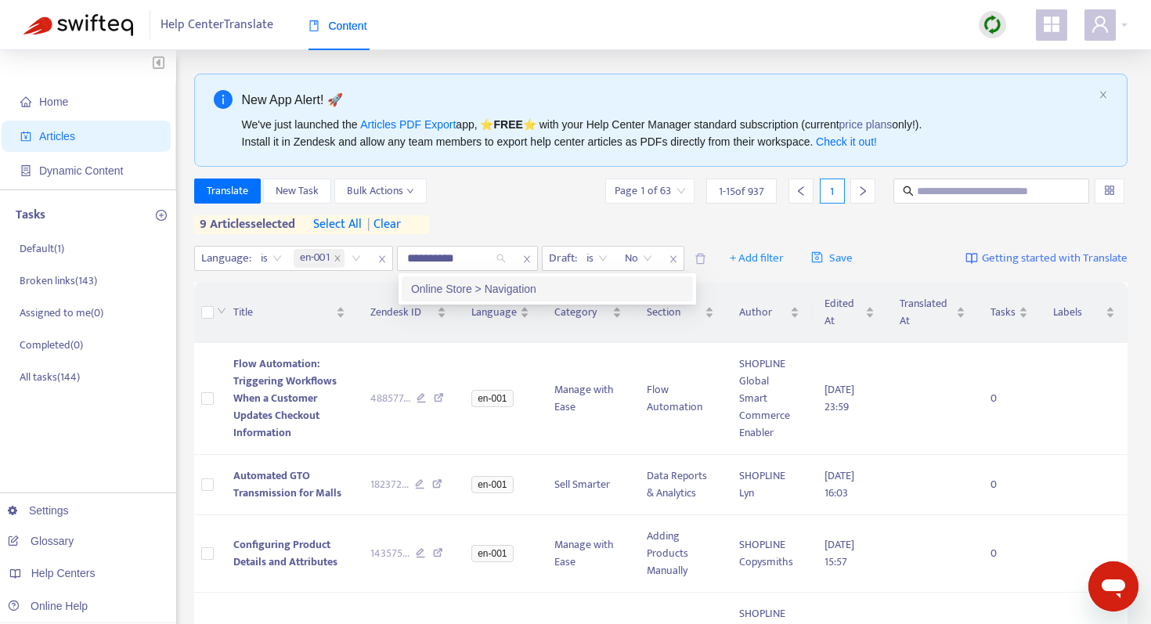
click at [460, 289] on div "Online Store > Navigation" at bounding box center [547, 288] width 272 height 17
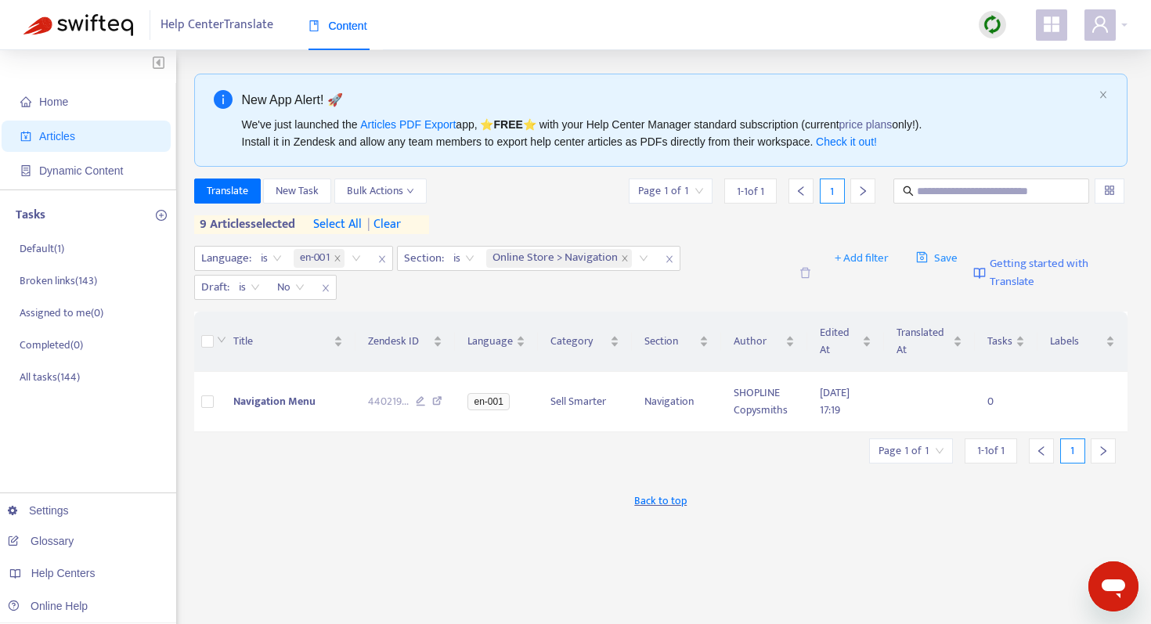
click at [510, 209] on div "Translate New Task Bulk Actions Page 1 of 1 1 - 1 of 1 1 9 articles selected se…" at bounding box center [661, 207] width 934 height 56
click at [398, 221] on span "| clear" at bounding box center [381, 224] width 39 height 19
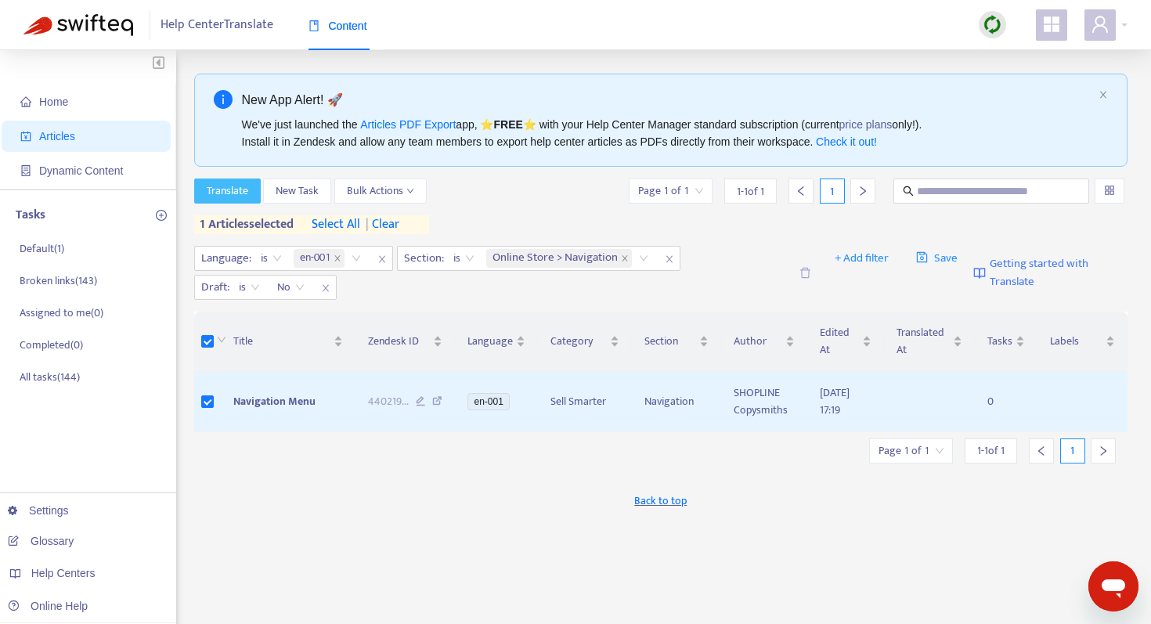
click at [233, 186] on span "Translate" at bounding box center [227, 190] width 41 height 17
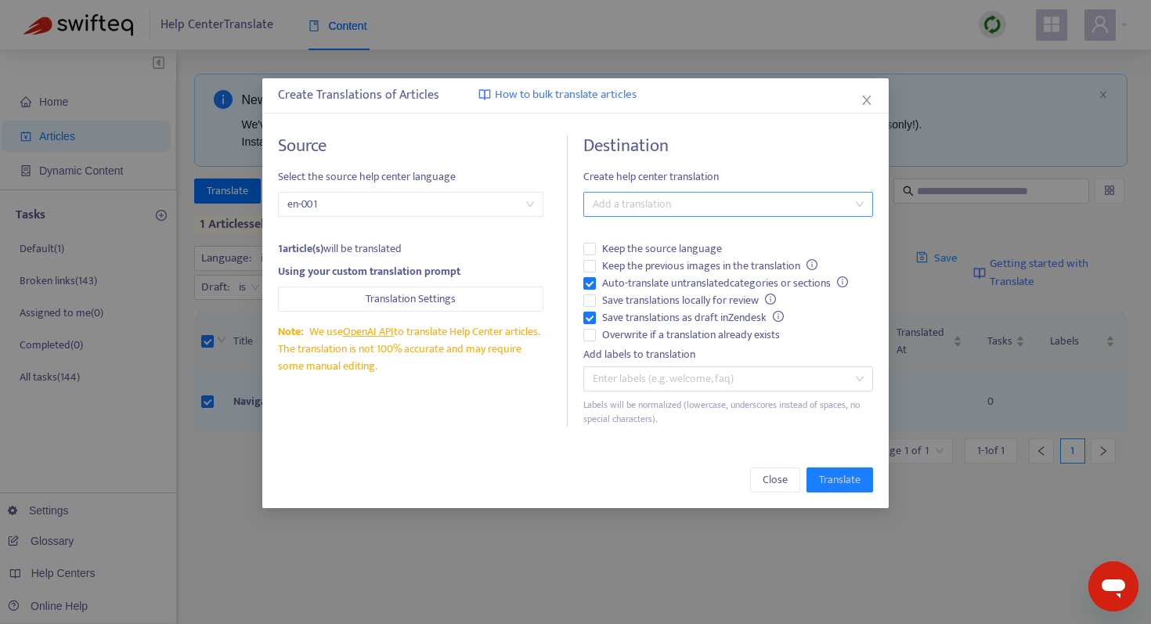
click at [643, 201] on div at bounding box center [720, 204] width 266 height 19
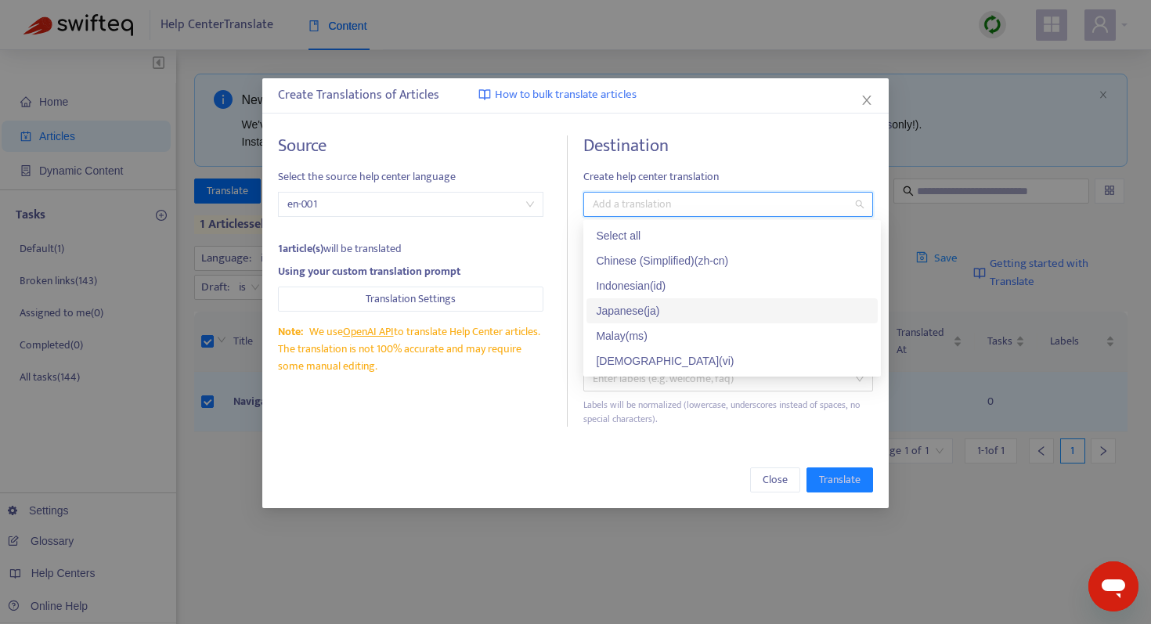
click at [629, 312] on div "Japanese ( ja )" at bounding box center [732, 310] width 272 height 17
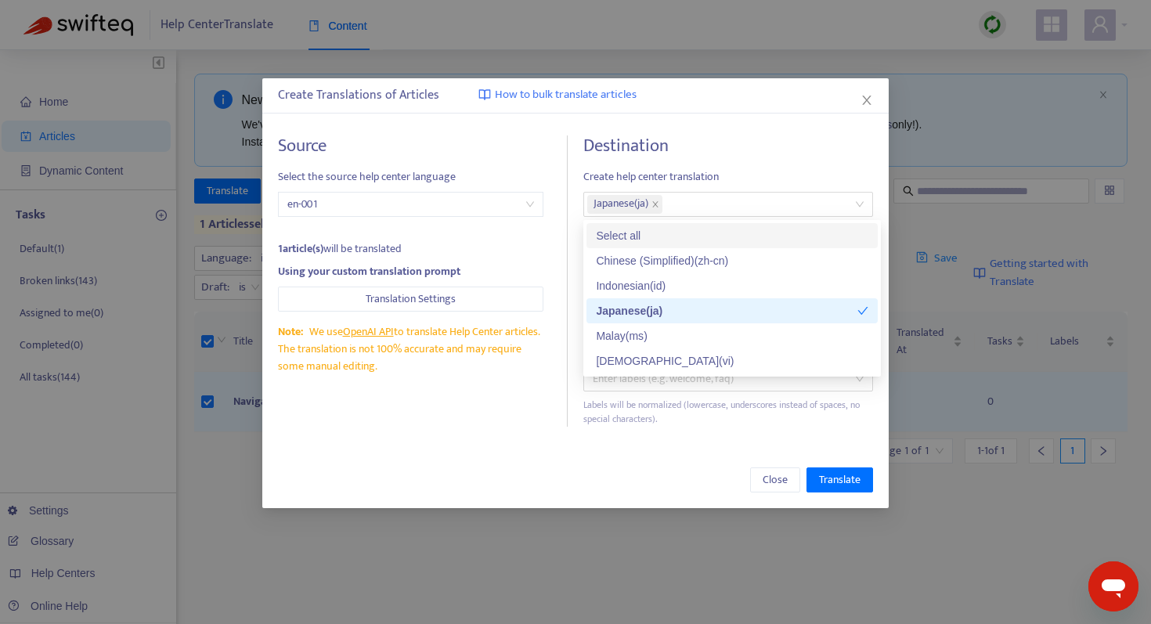
click at [709, 155] on h4 "Destination" at bounding box center [728, 145] width 290 height 21
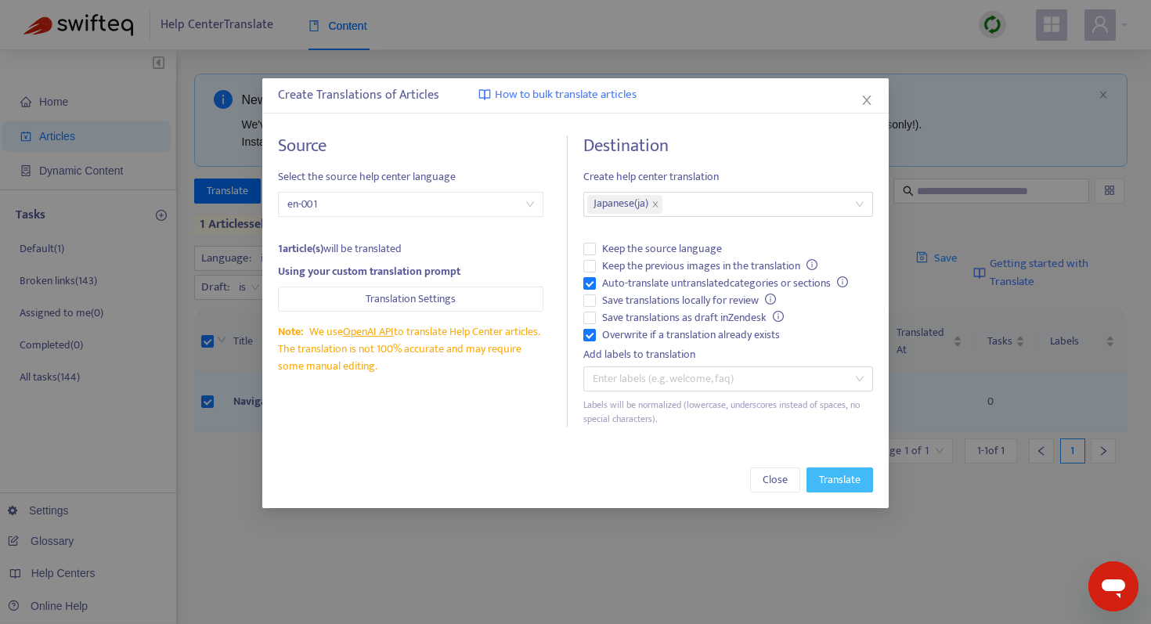
click at [845, 488] on span "Translate" at bounding box center [839, 479] width 41 height 17
